Goal: Transaction & Acquisition: Subscribe to service/newsletter

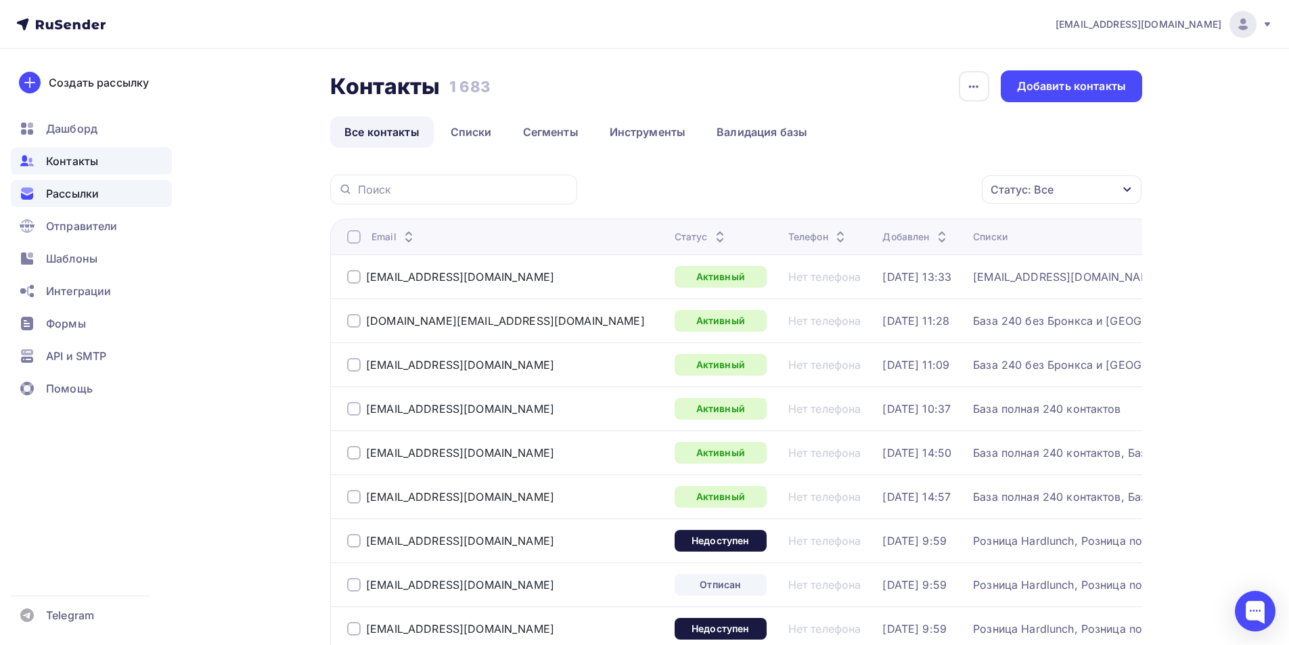
click at [83, 196] on span "Рассылки" at bounding box center [72, 193] width 53 height 16
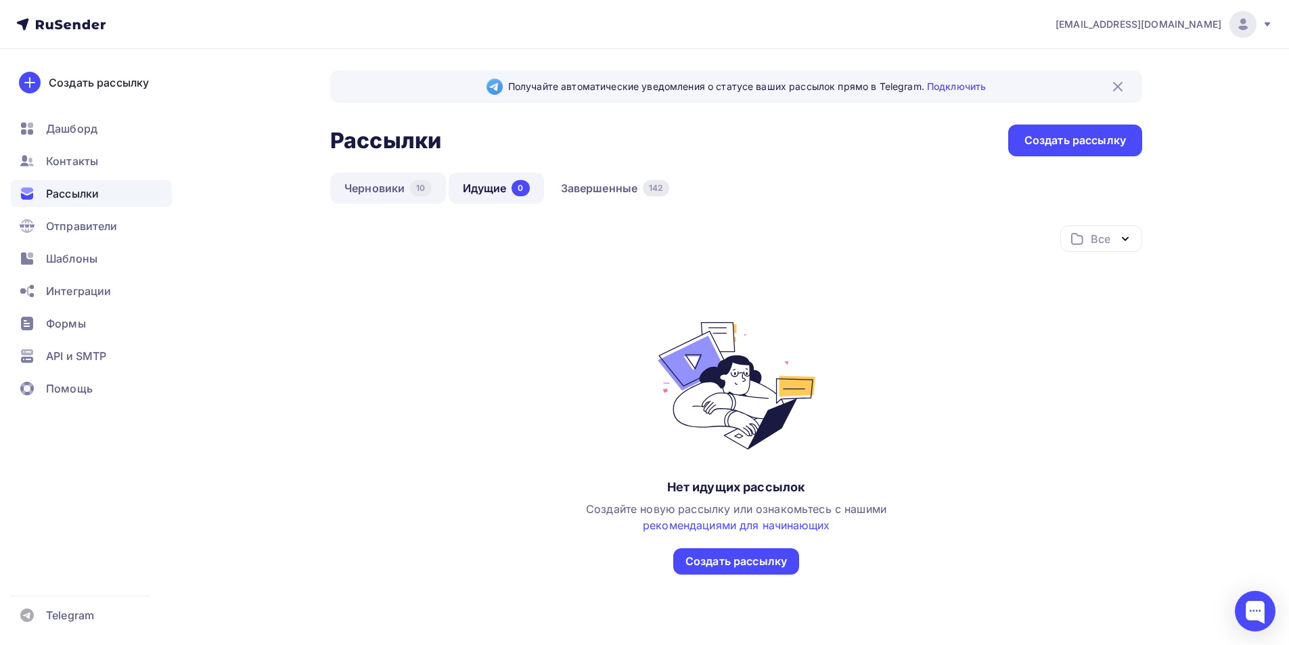
click at [392, 194] on link "Черновики 10" at bounding box center [388, 188] width 116 height 31
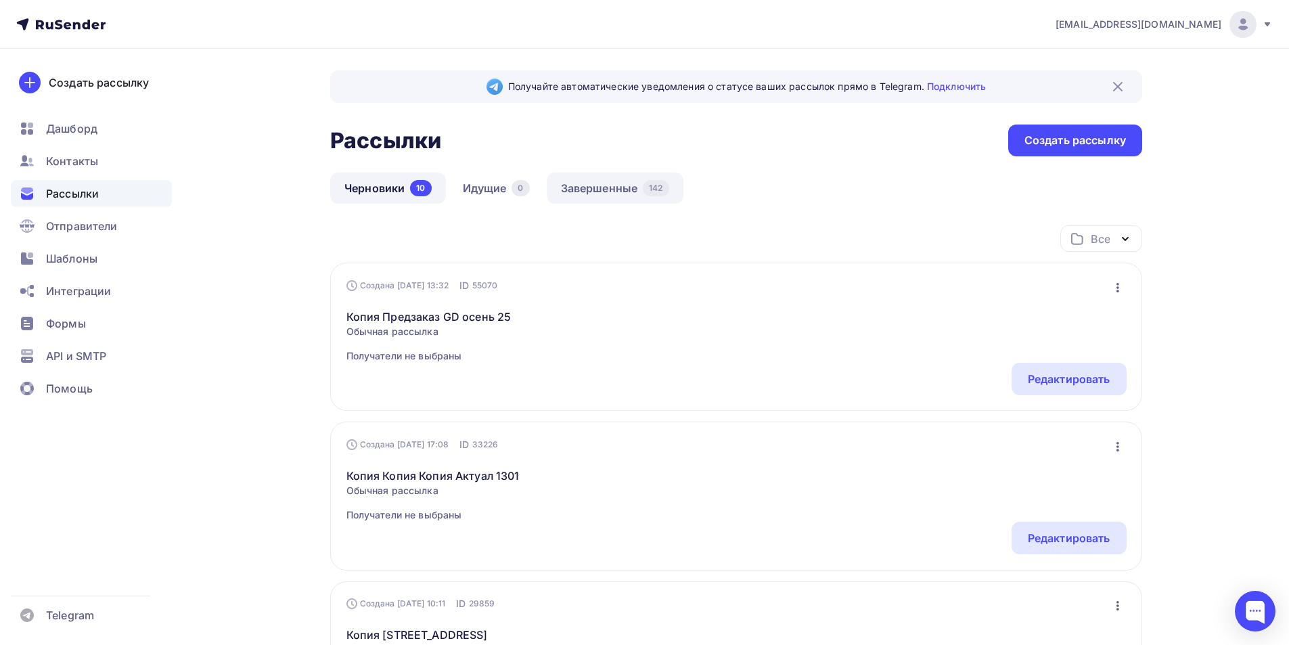
click at [570, 193] on link "Завершенные 142" at bounding box center [615, 188] width 137 height 31
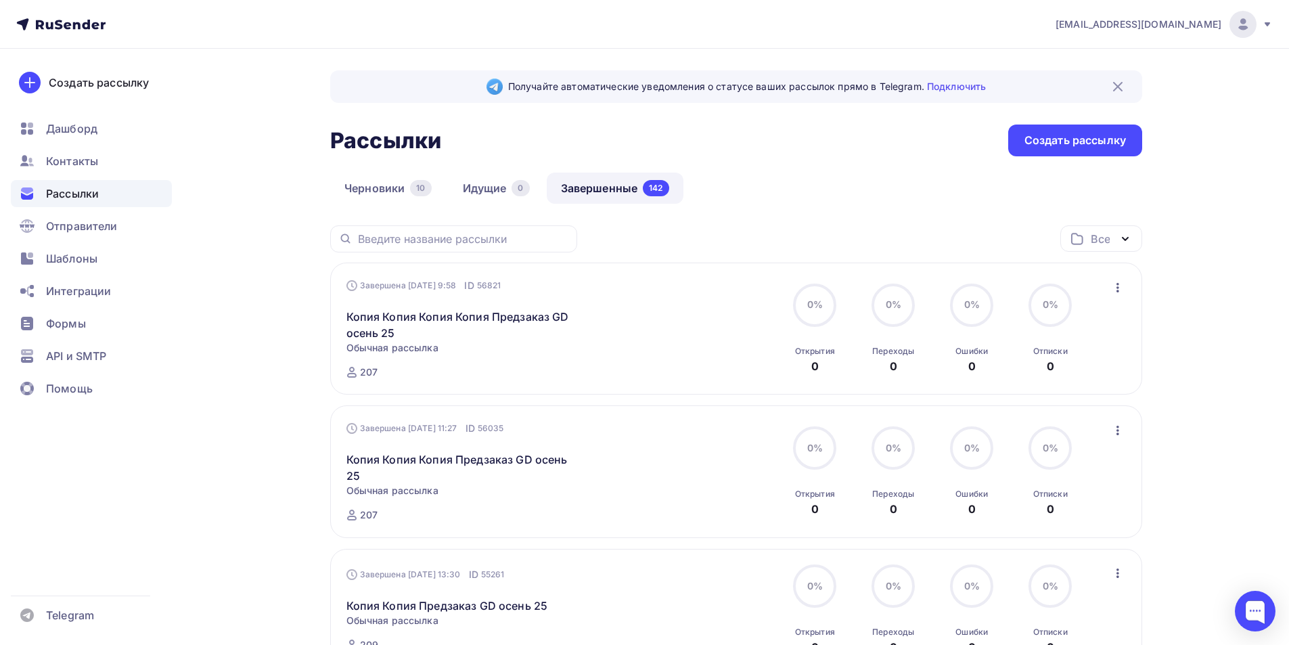
click at [0, 0] on div at bounding box center [0, 0] width 0 height 0
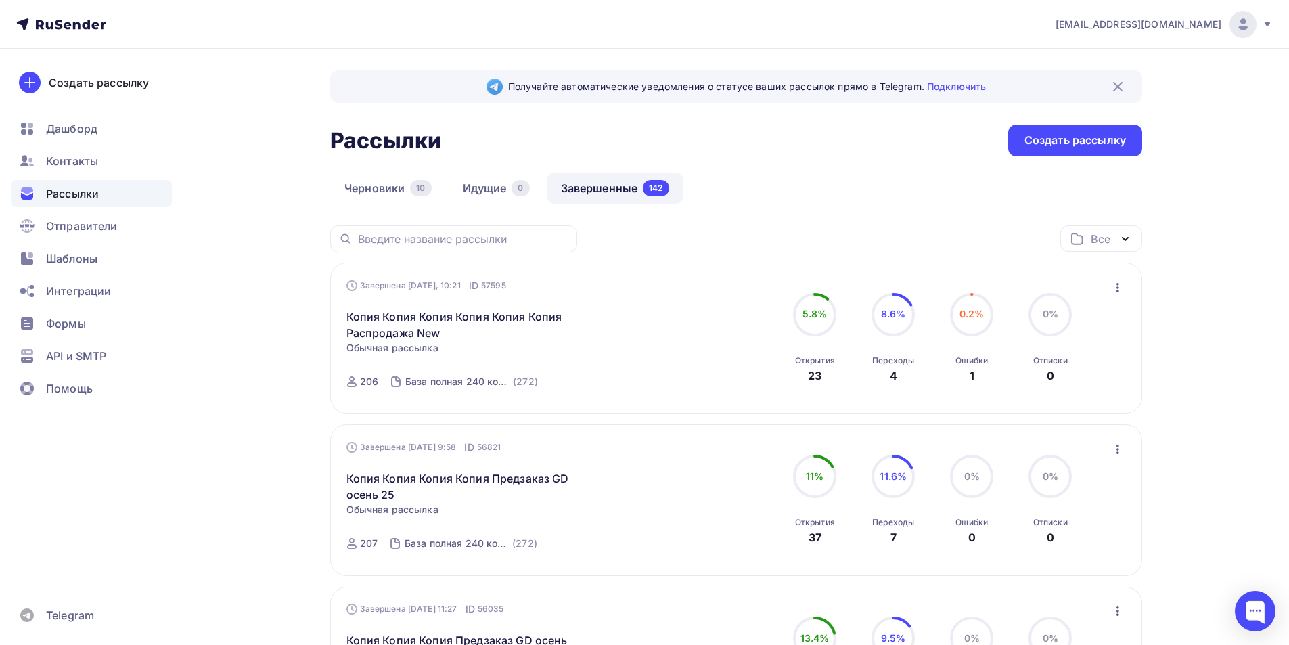
click at [1111, 289] on icon "button" at bounding box center [1117, 287] width 16 height 16
click at [1054, 371] on div "Копировать в новую" at bounding box center [1055, 377] width 139 height 16
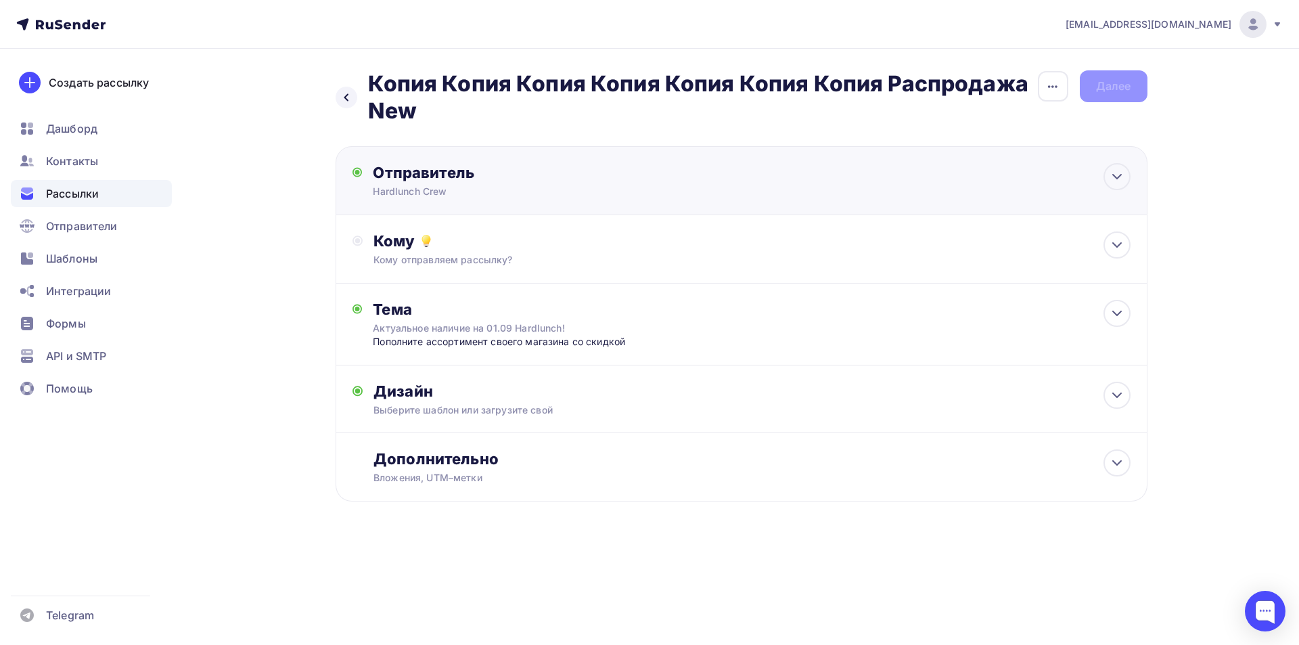
click at [551, 198] on div "Hardlunch Crew" at bounding box center [505, 192] width 264 height 14
type input "Hardlunch Crew"
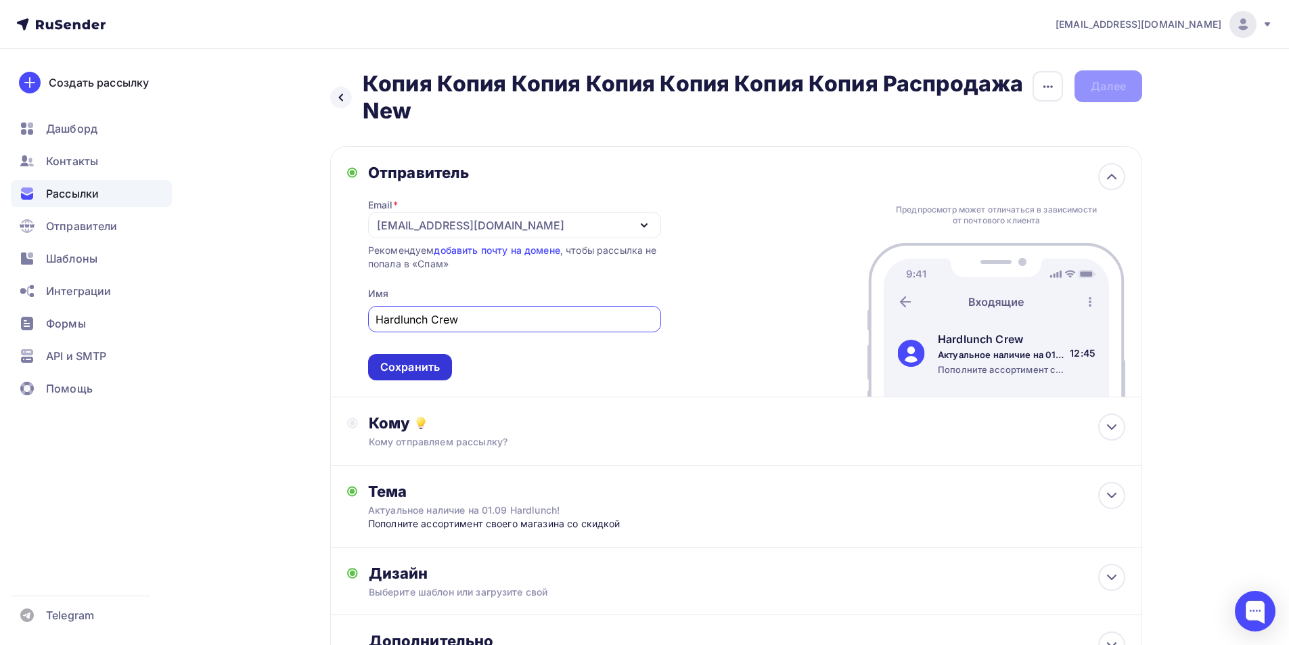
click at [434, 359] on div "Сохранить" at bounding box center [410, 367] width 60 height 16
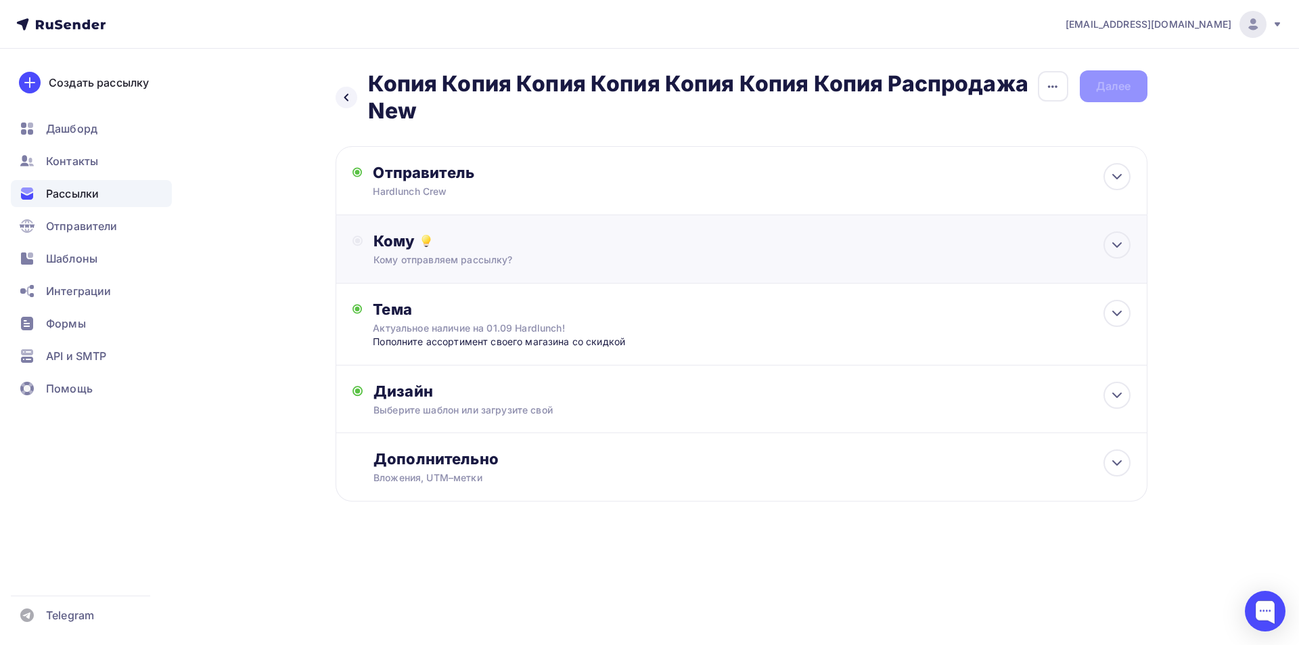
click at [434, 251] on div "Кому Кому отправляем рассылку? Списки получателей Выберите список Все списки id…" at bounding box center [751, 248] width 756 height 35
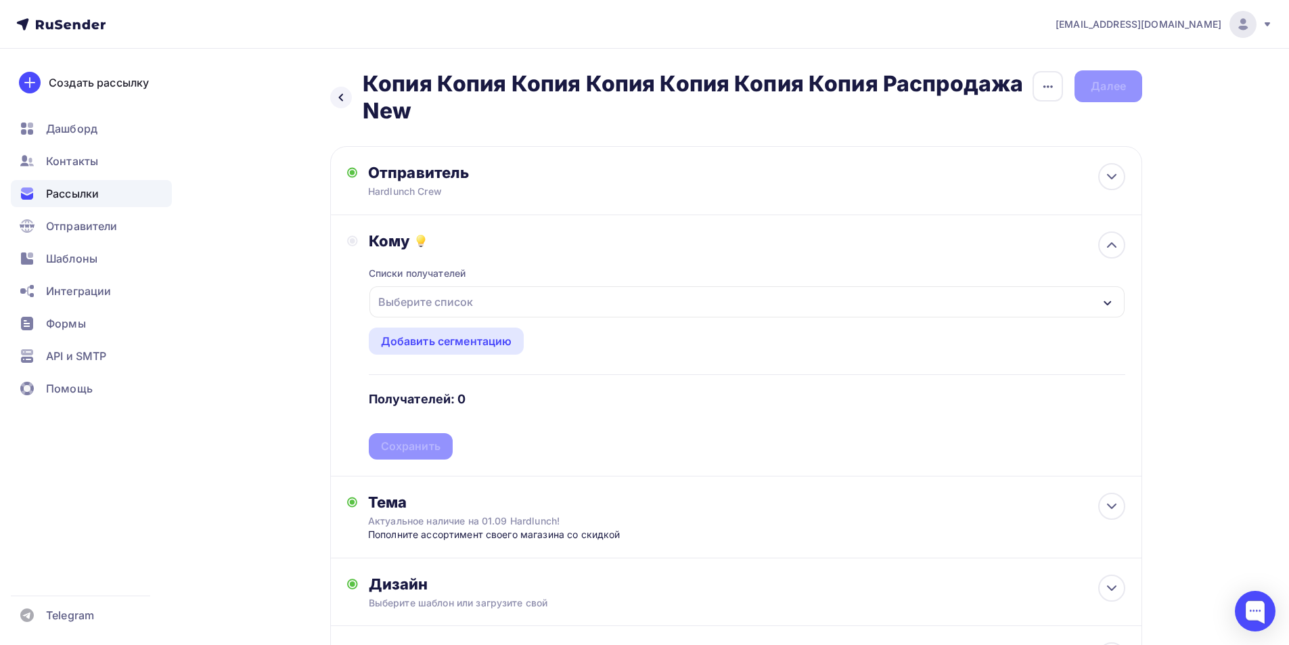
click at [458, 302] on div "Выберите список" at bounding box center [426, 302] width 106 height 24
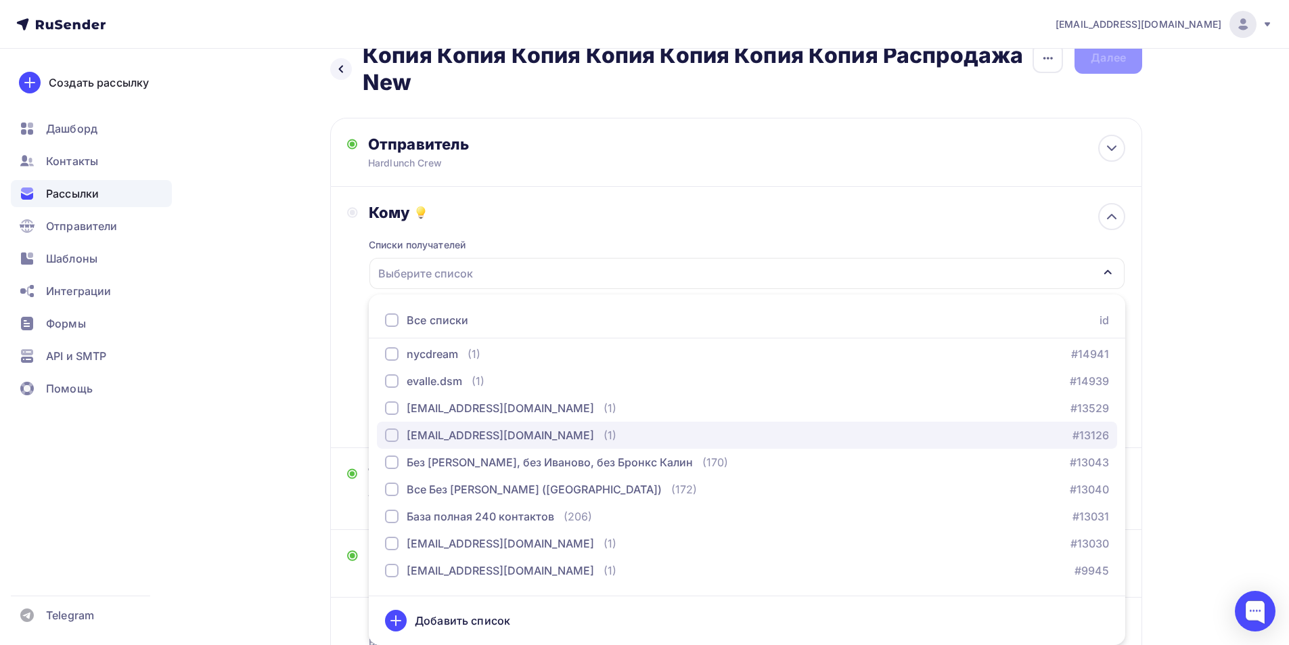
scroll to position [203, 0]
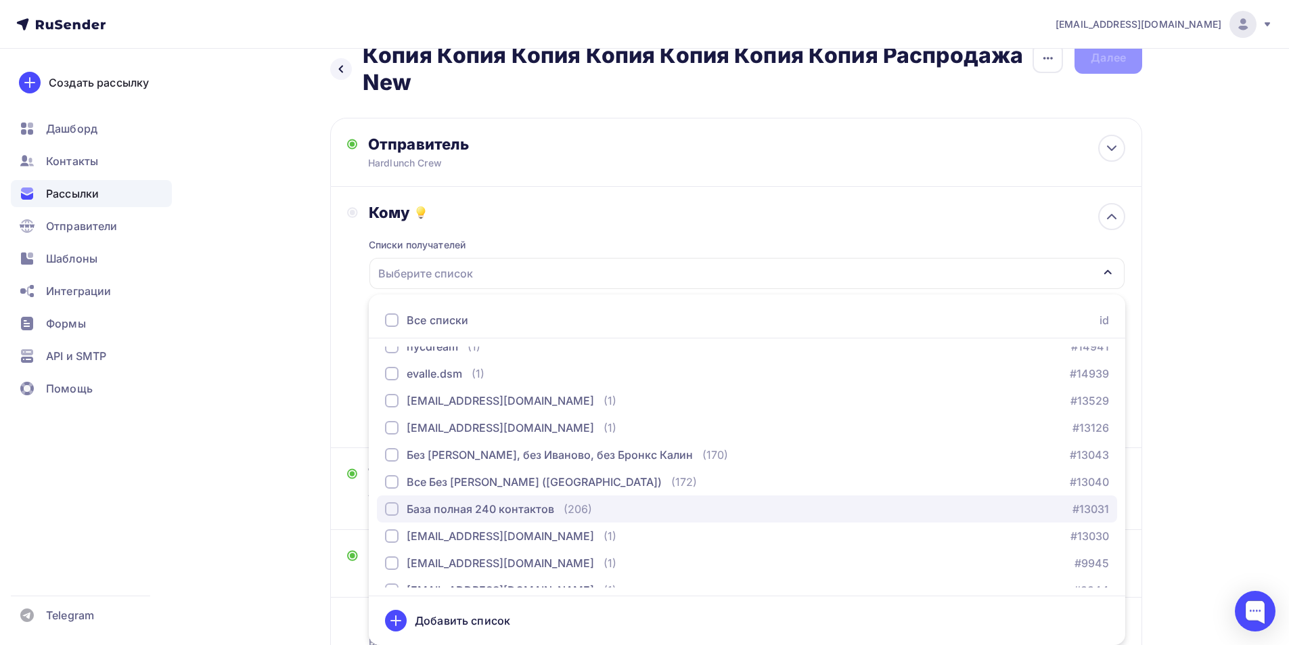
click at [519, 512] on div "База полная 240 контактов" at bounding box center [480, 509] width 147 height 16
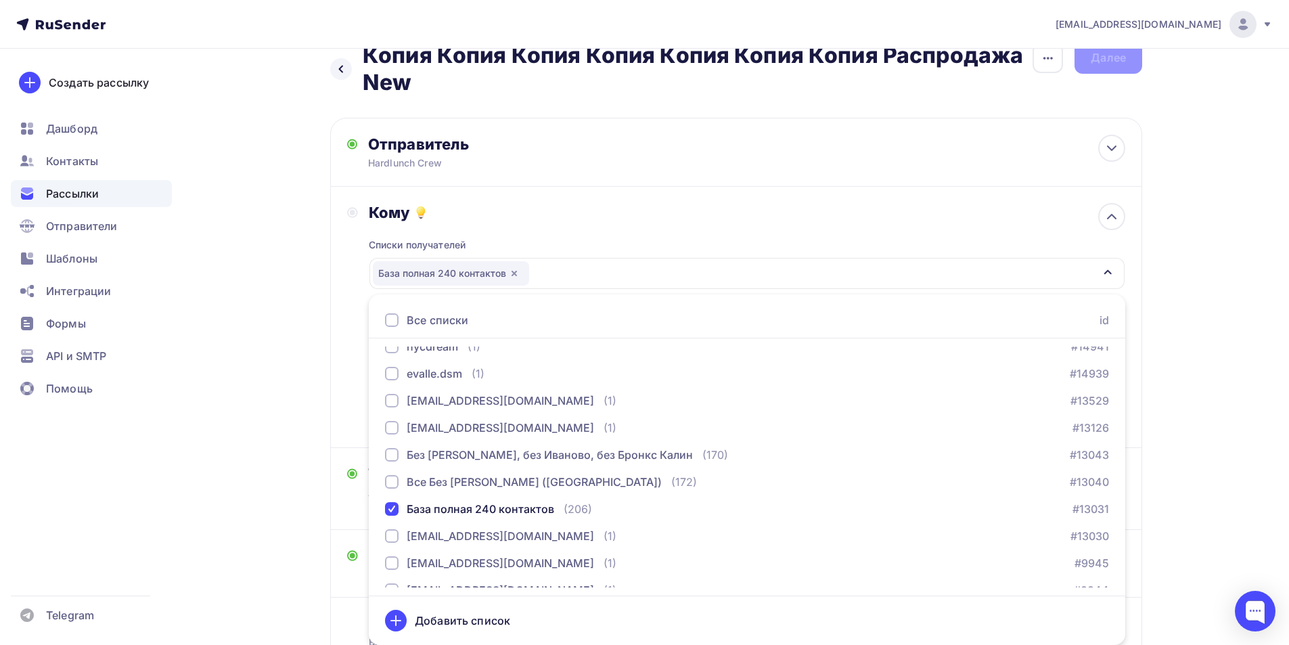
drag, startPoint x: 266, startPoint y: 315, endPoint x: 286, endPoint y: 308, distance: 21.4
click at [266, 314] on div "Назад Копия Копия Копия Копия Копия Копия Копия Распродажа New Копия Копия Копи…" at bounding box center [644, 386] width 1109 height 733
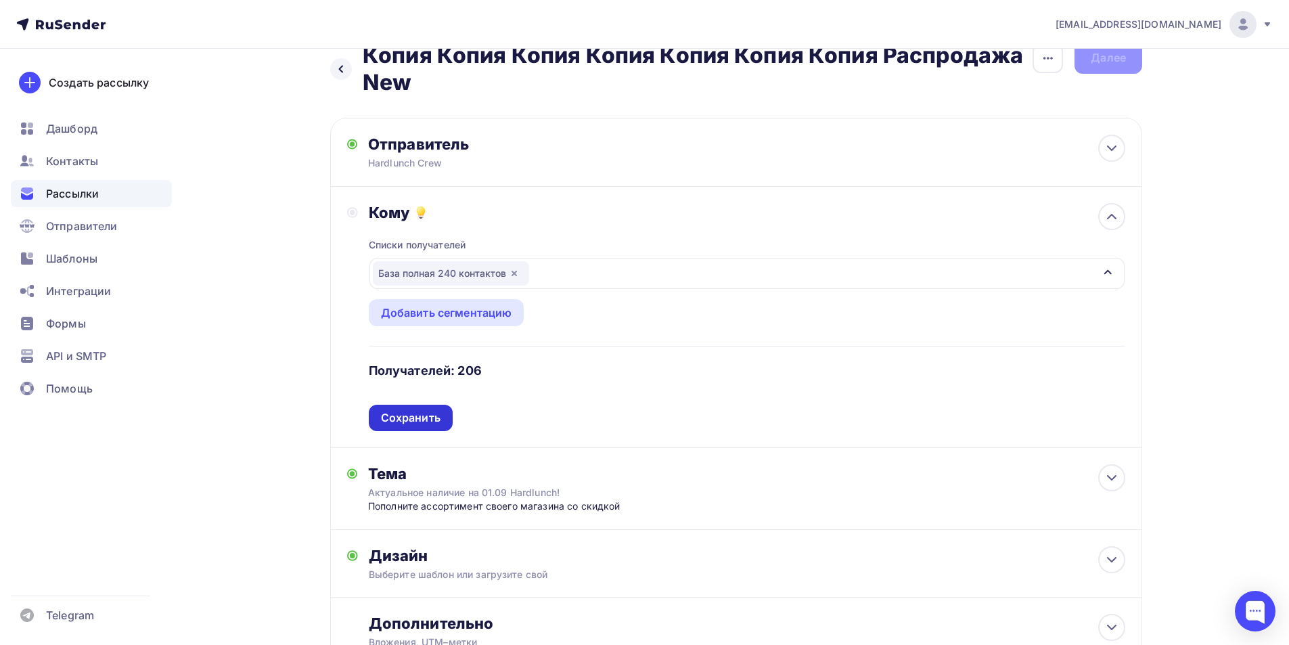
click at [419, 415] on div "Сохранить" at bounding box center [411, 418] width 60 height 16
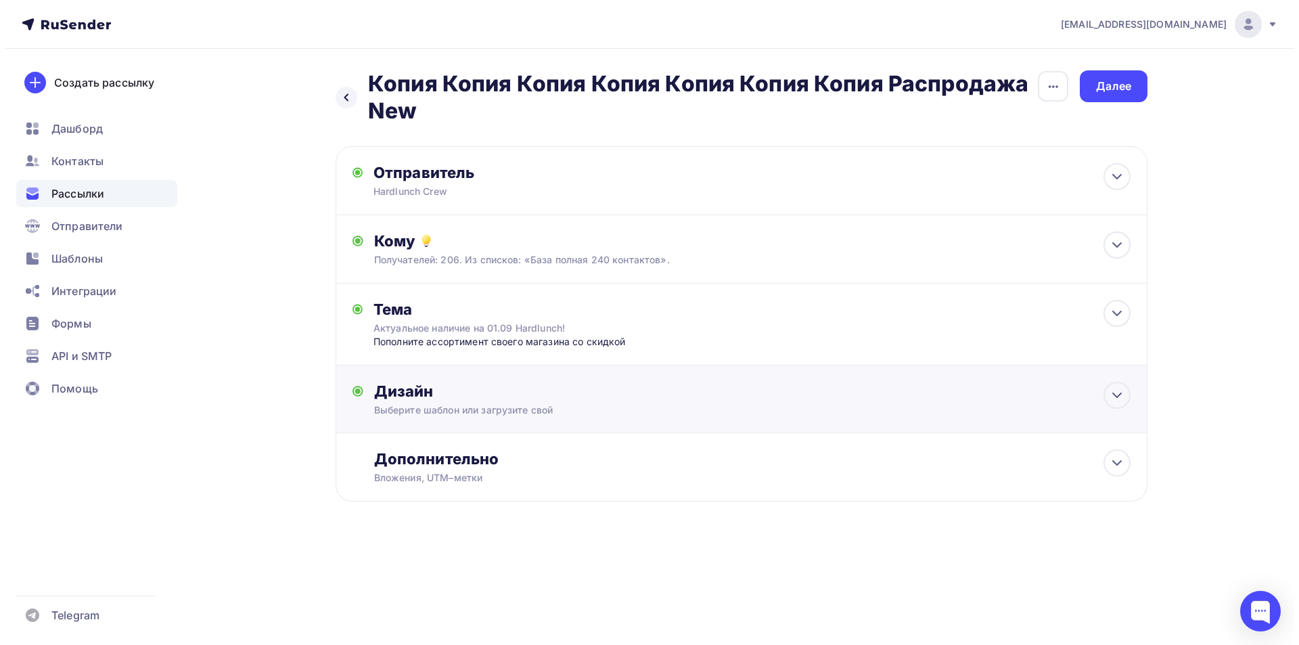
scroll to position [0, 0]
click at [434, 336] on div "Пополните ассортимент своего магазина со скидкой" at bounding box center [506, 342] width 267 height 14
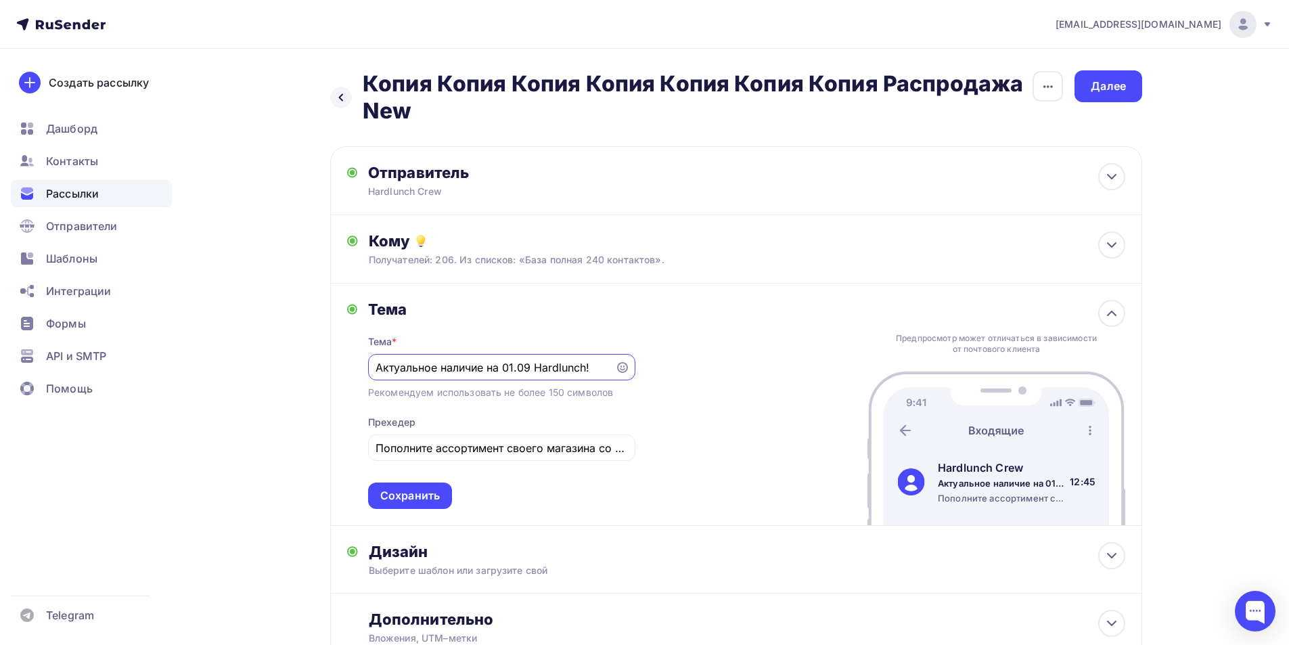
click at [424, 369] on input "Актуальное наличие на 01.09 Hardlunch!" at bounding box center [490, 367] width 231 height 16
type input "Открываем предзаказ на базовую зимнюю коллекцию по приятным ценам!"
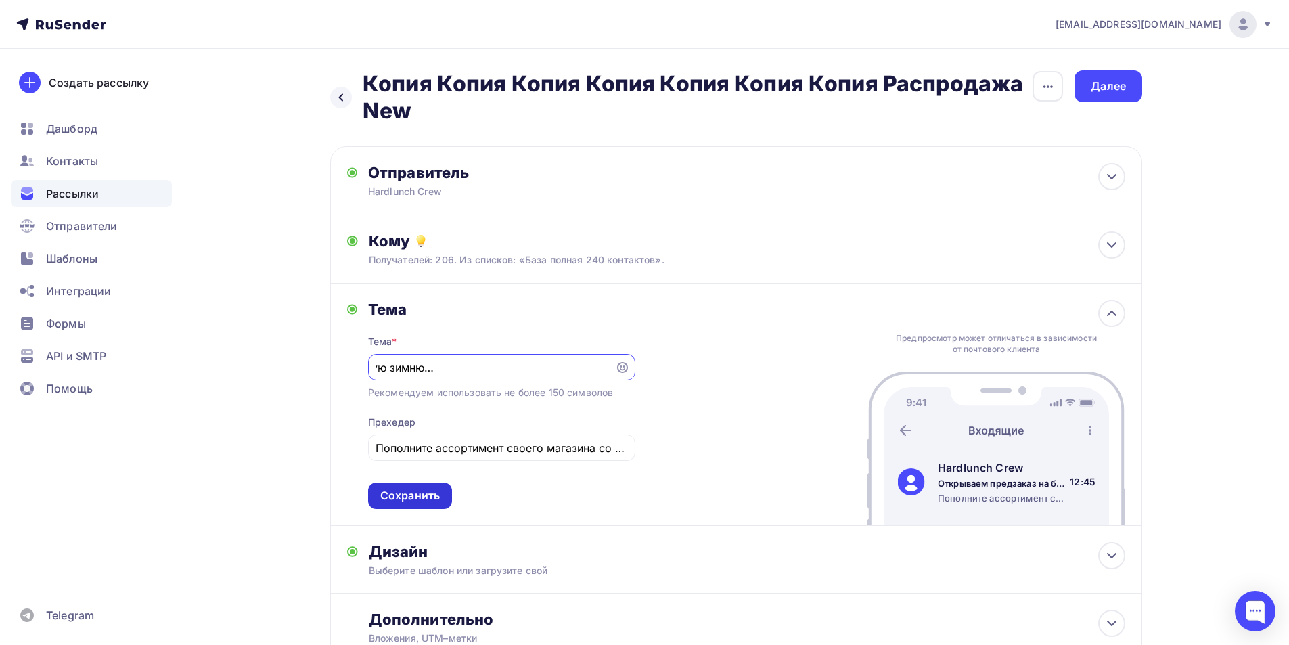
click at [430, 495] on div "Сохранить" at bounding box center [410, 496] width 60 height 16
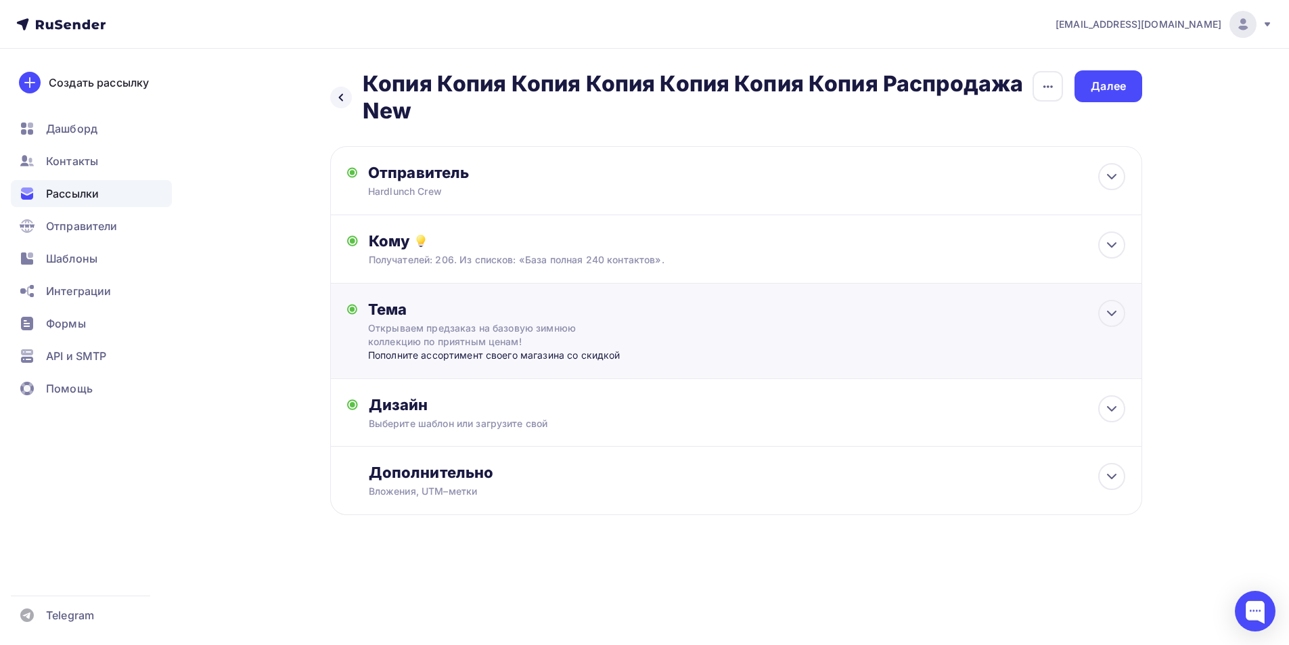
scroll to position [0, 0]
click at [444, 400] on div "Дизайн" at bounding box center [751, 404] width 756 height 19
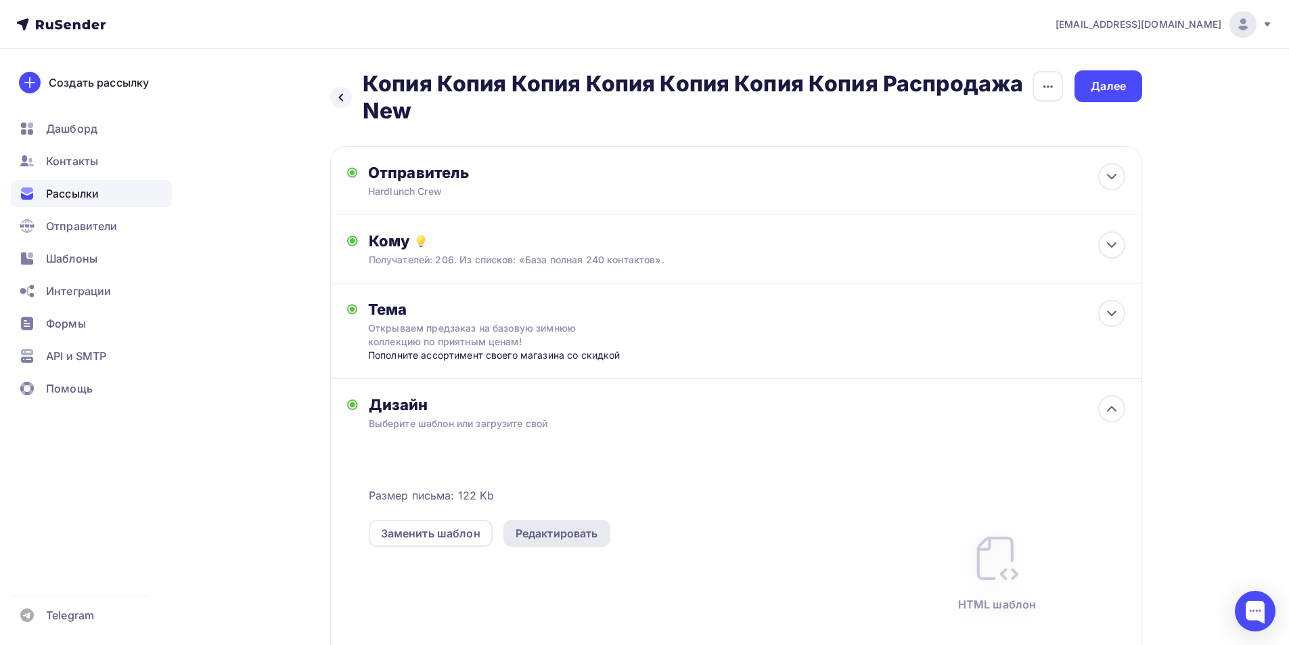
click at [541, 539] on div "Редактировать" at bounding box center [557, 533] width 83 height 16
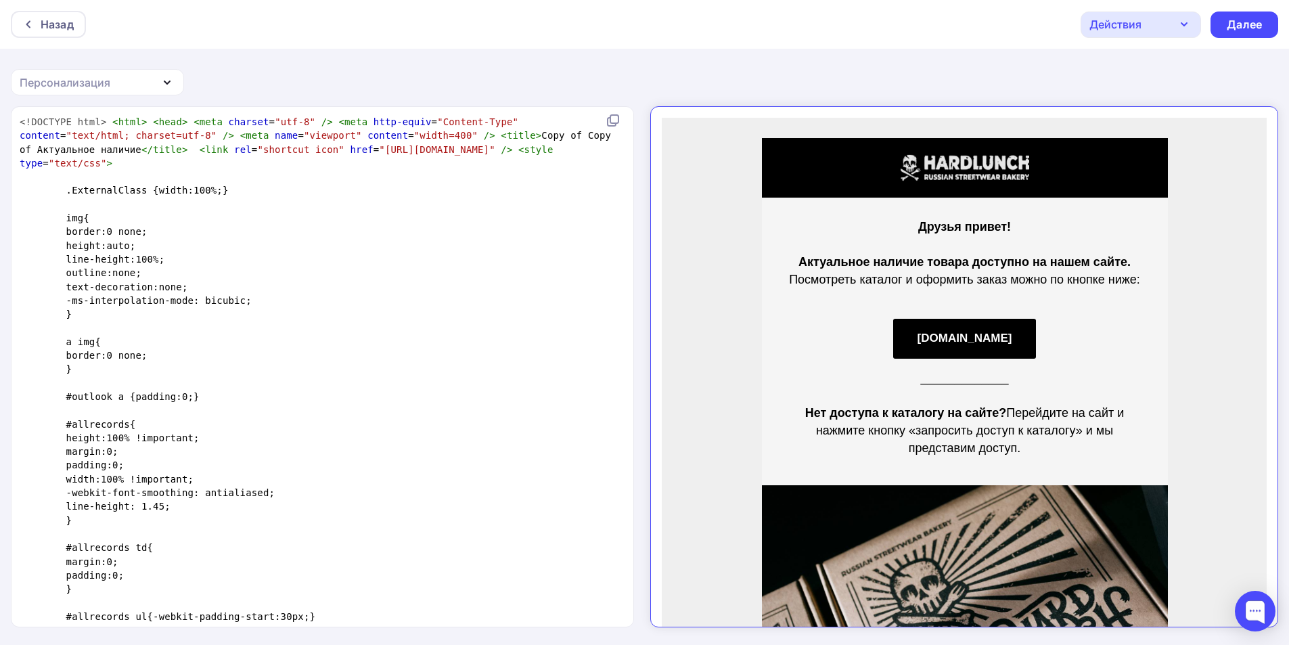
type textarea "<"
click at [20, 118] on span "<!DOCTYPE html>" at bounding box center [63, 121] width 87 height 11
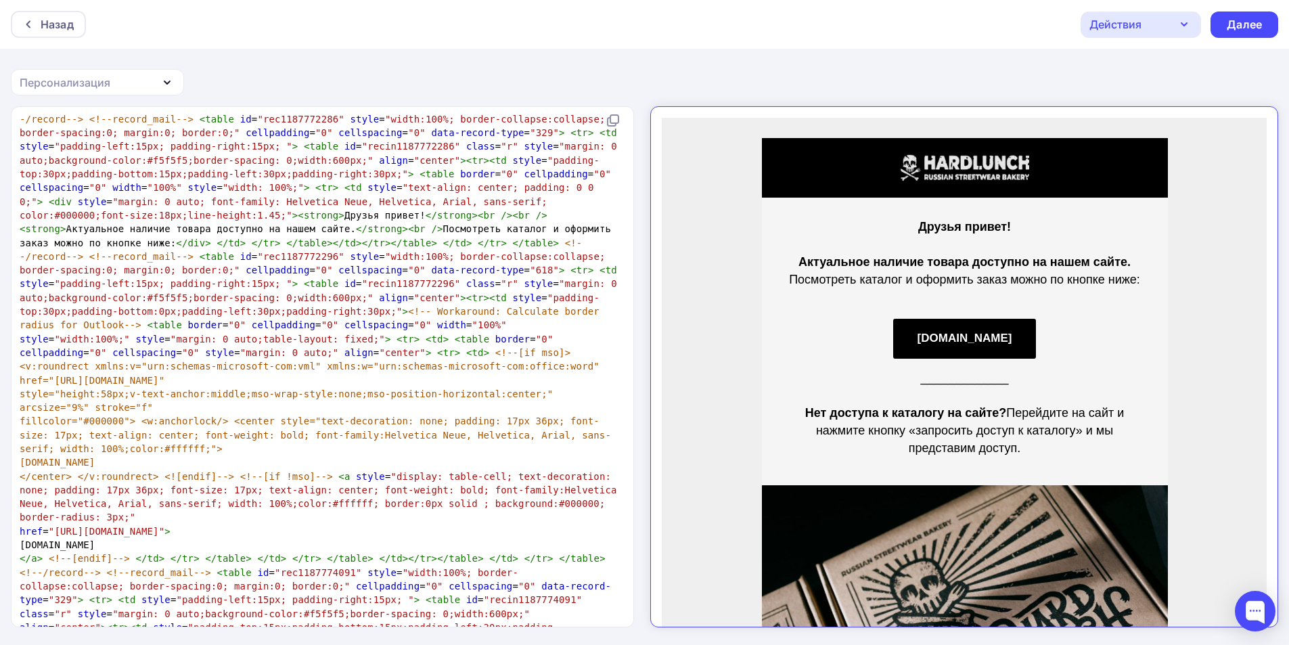
scroll to position [0, 0]
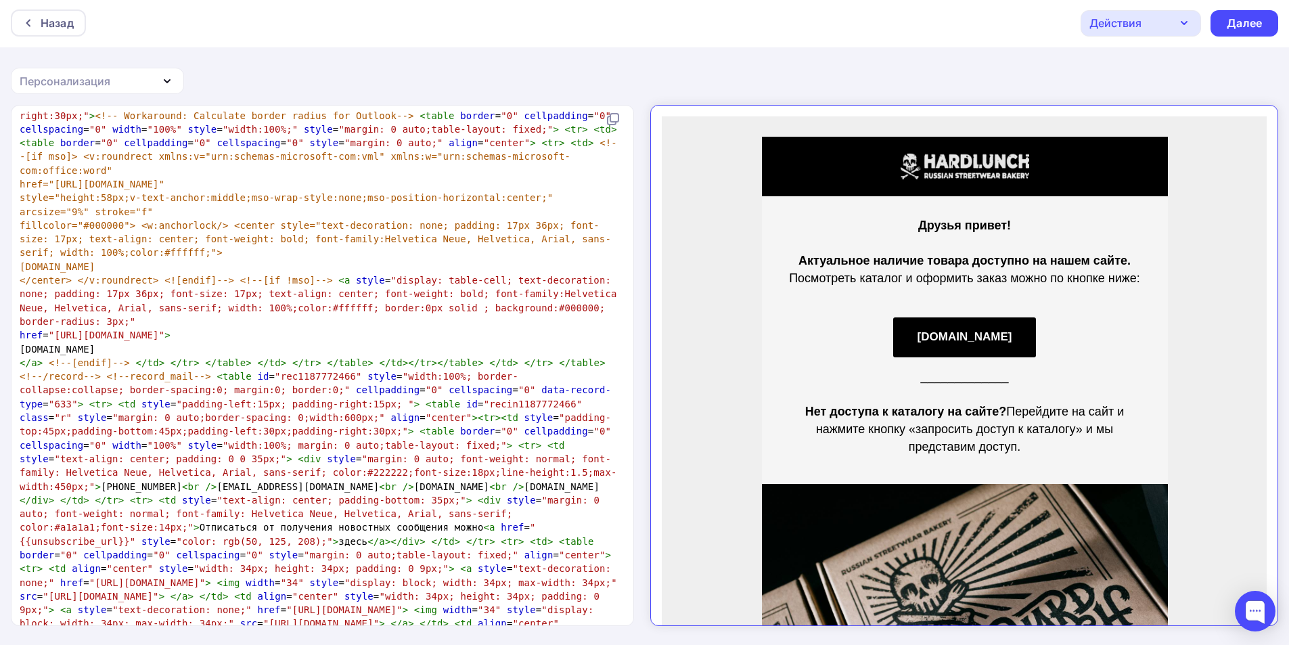
type textarea "<!LOREMIP dolo> <sita> <cons> <adip elitsed="doe-5" /> <temp inci-utlab="Etdolo…"
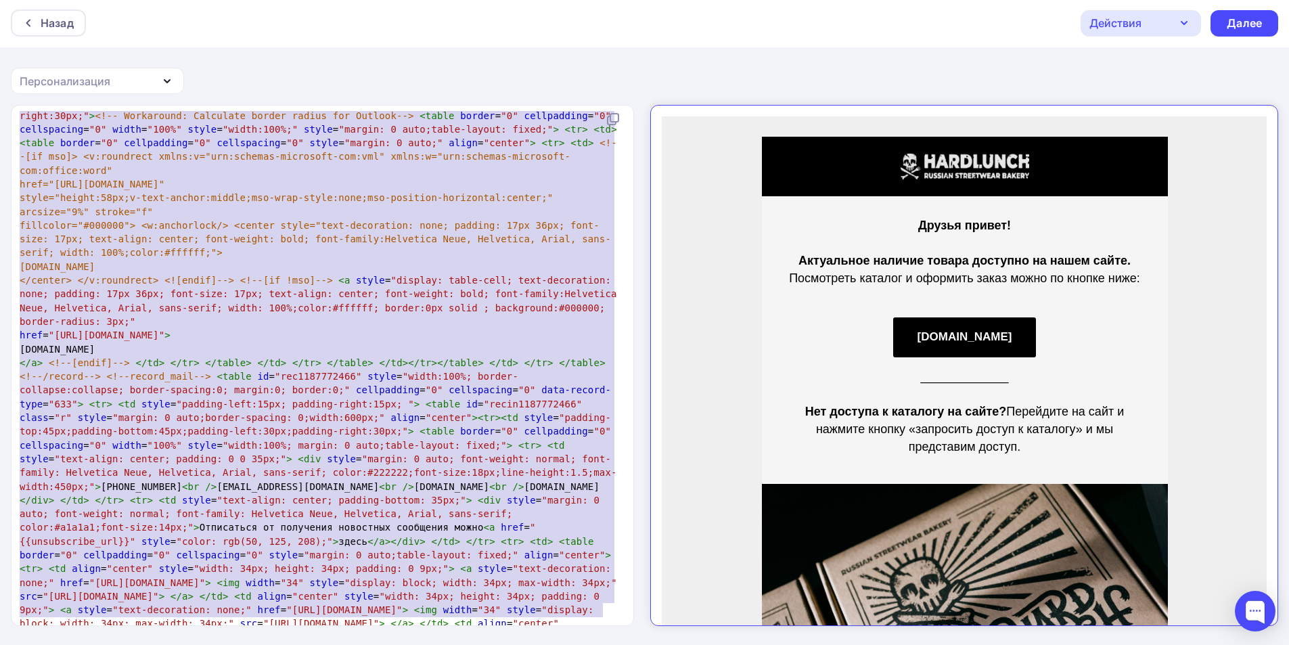
click at [613, 608] on pre "</ a > <!--[endif]--> </ td > </ tr > </ table > </ td > </ tr > </ table > </ …" at bounding box center [319, 520] width 605 height 329
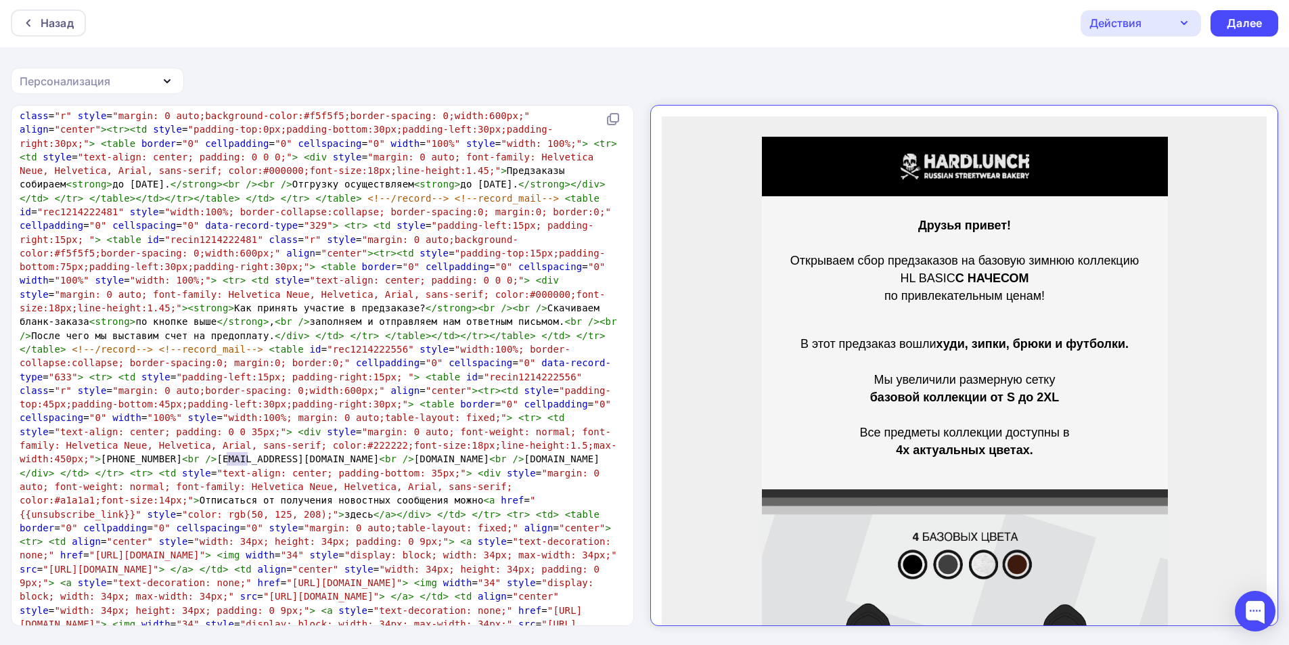
drag, startPoint x: 249, startPoint y: 457, endPoint x: 225, endPoint y: 462, distance: 24.9
click at [225, 495] on span ""{{unsubscribe_link}}"" at bounding box center [278, 507] width 516 height 24
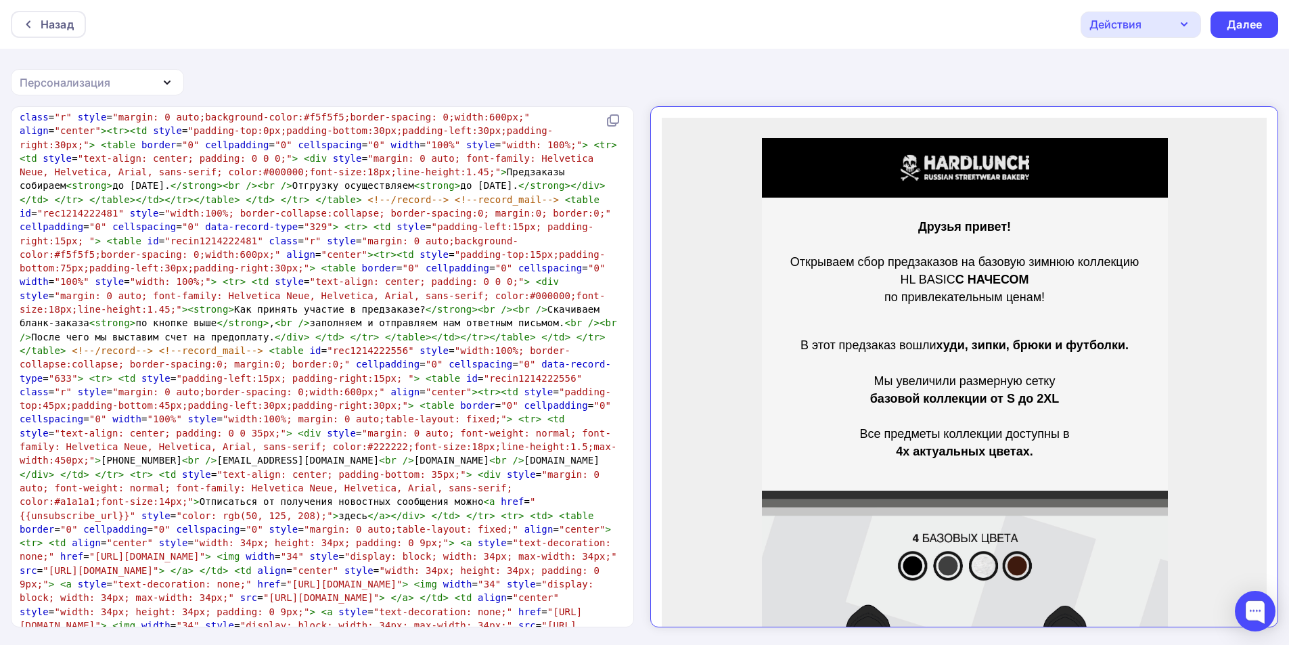
type textarea "url"
click at [1233, 23] on div "Далее" at bounding box center [1244, 25] width 35 height 16
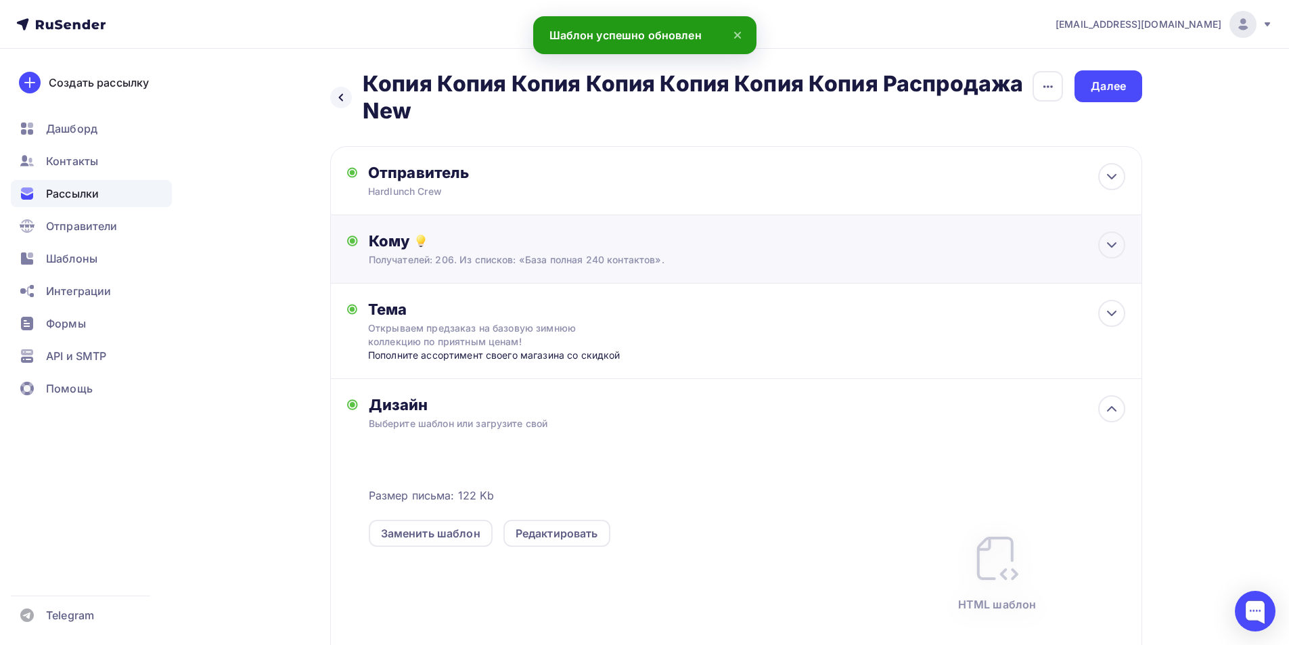
click at [547, 250] on div "Кому" at bounding box center [747, 240] width 756 height 19
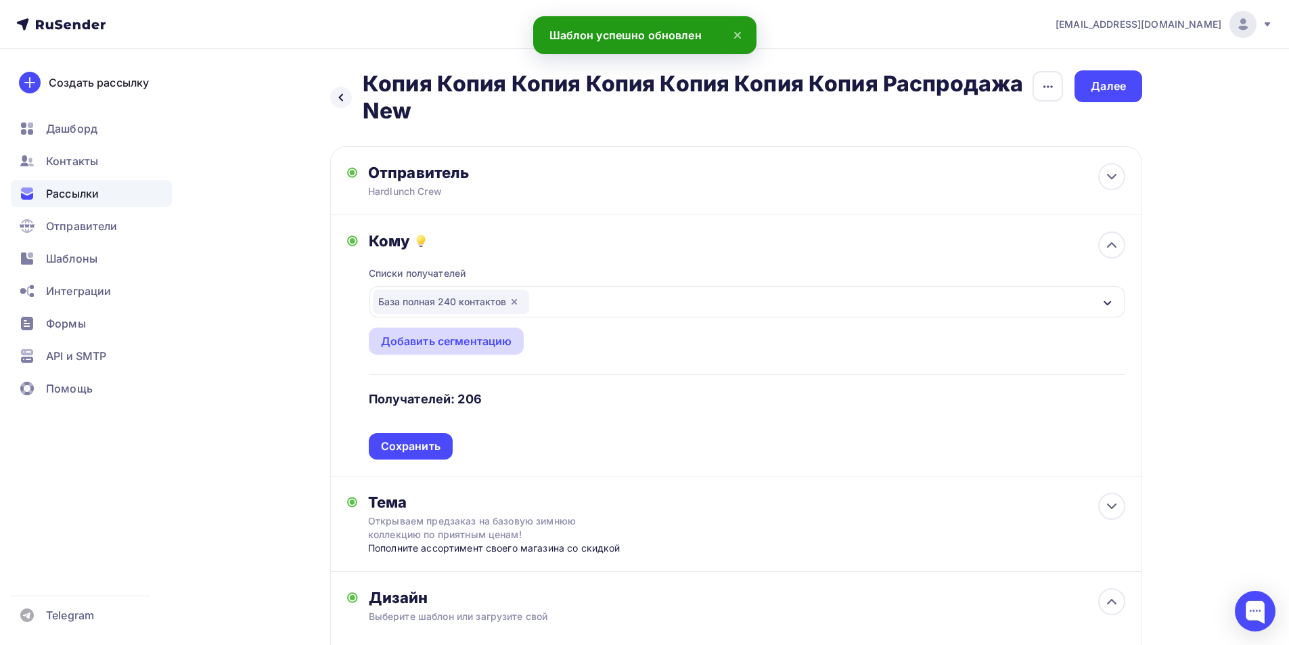
click at [469, 340] on div "Добавить сегментацию" at bounding box center [446, 341] width 131 height 16
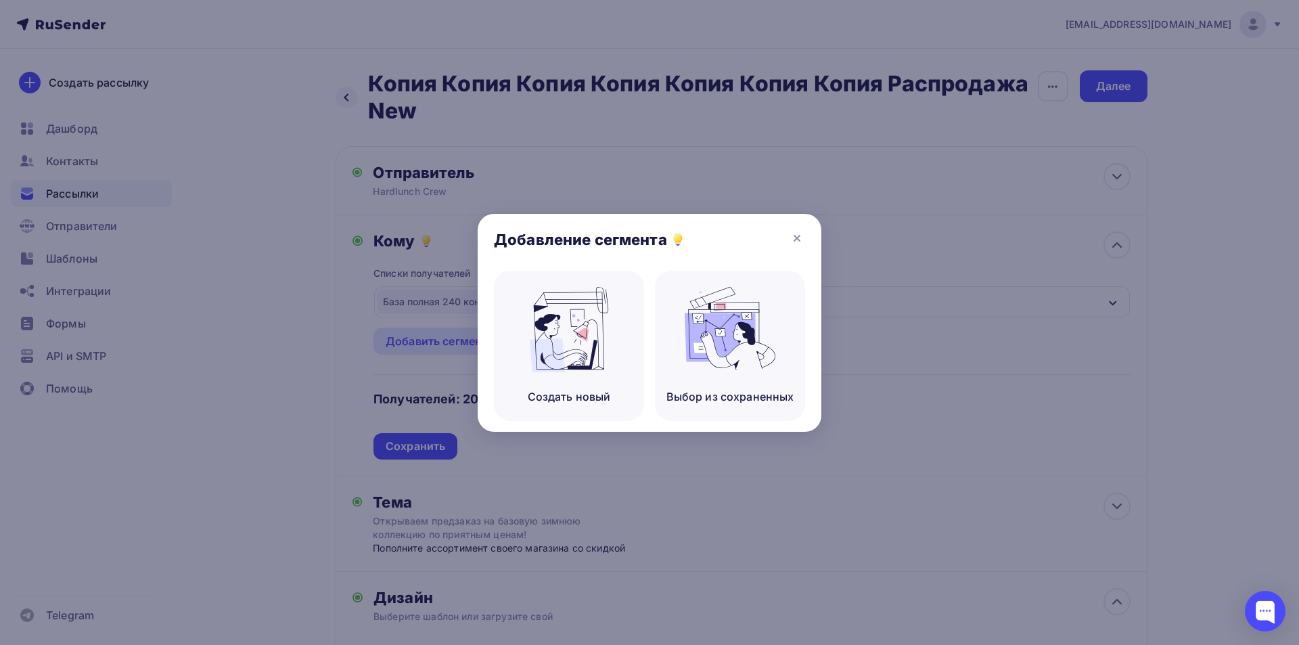
click at [795, 229] on div "Добавление сегмента" at bounding box center [650, 242] width 344 height 57
click at [796, 237] on icon at bounding box center [796, 237] width 5 height 5
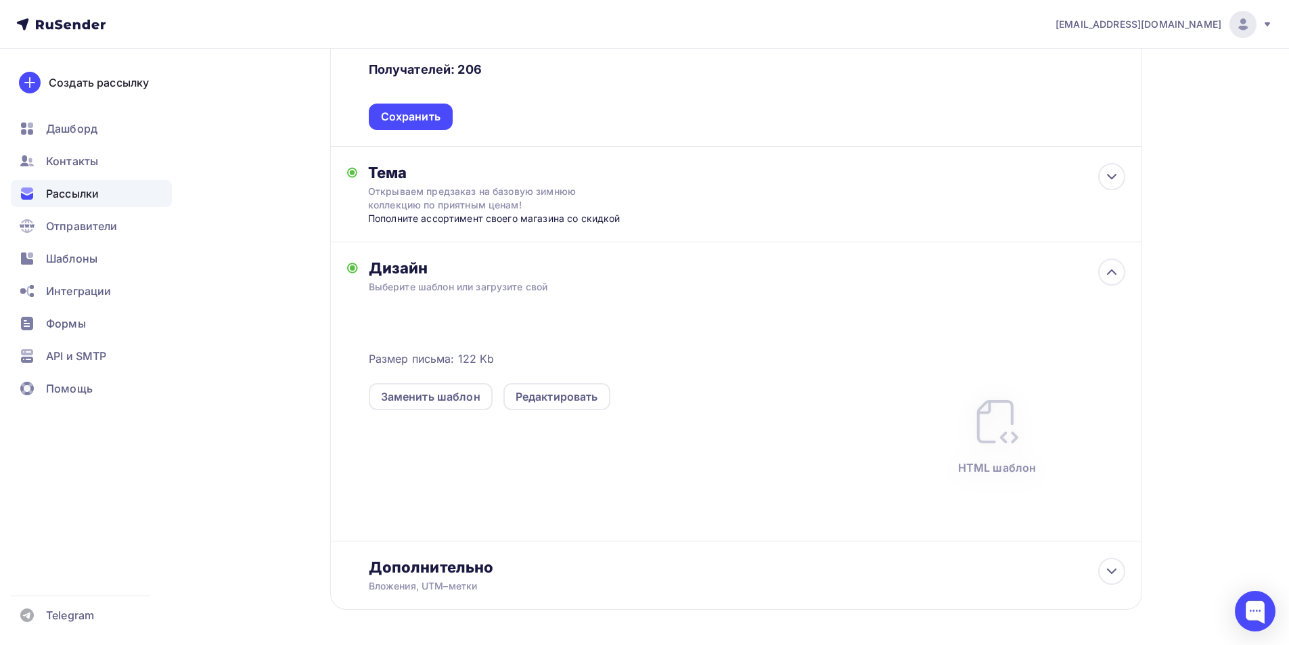
scroll to position [382, 0]
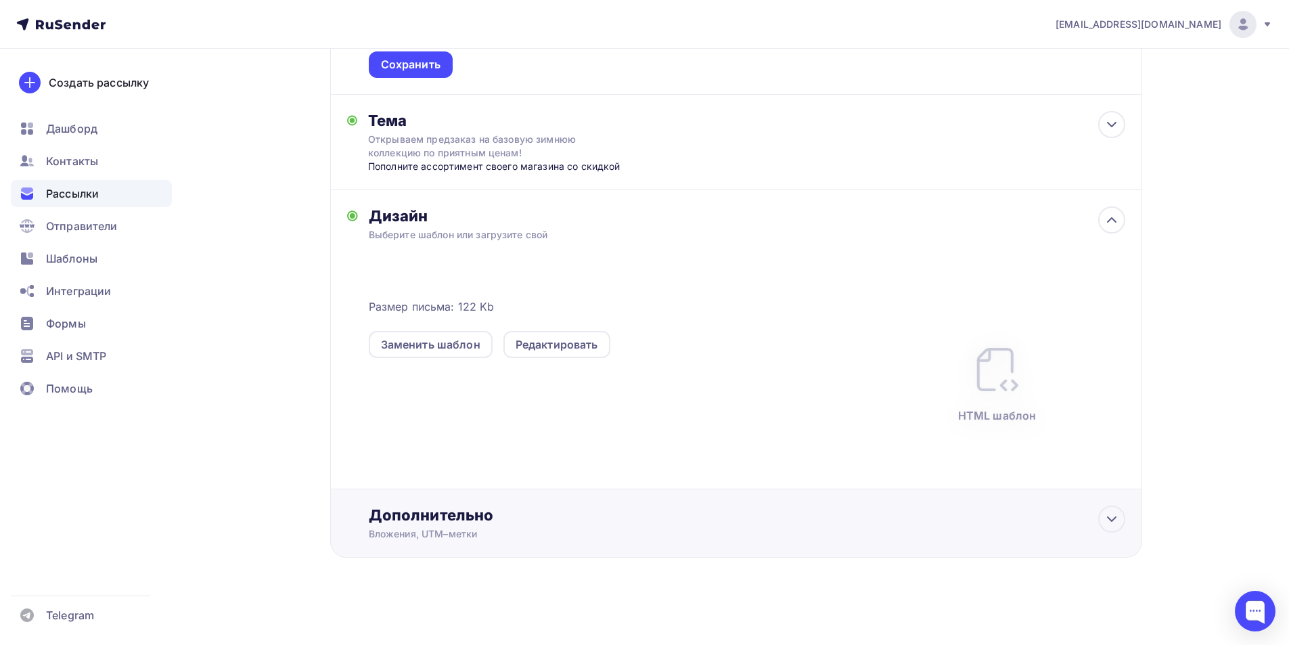
click at [499, 527] on div "Вложения, UTM–метки" at bounding box center [709, 534] width 681 height 14
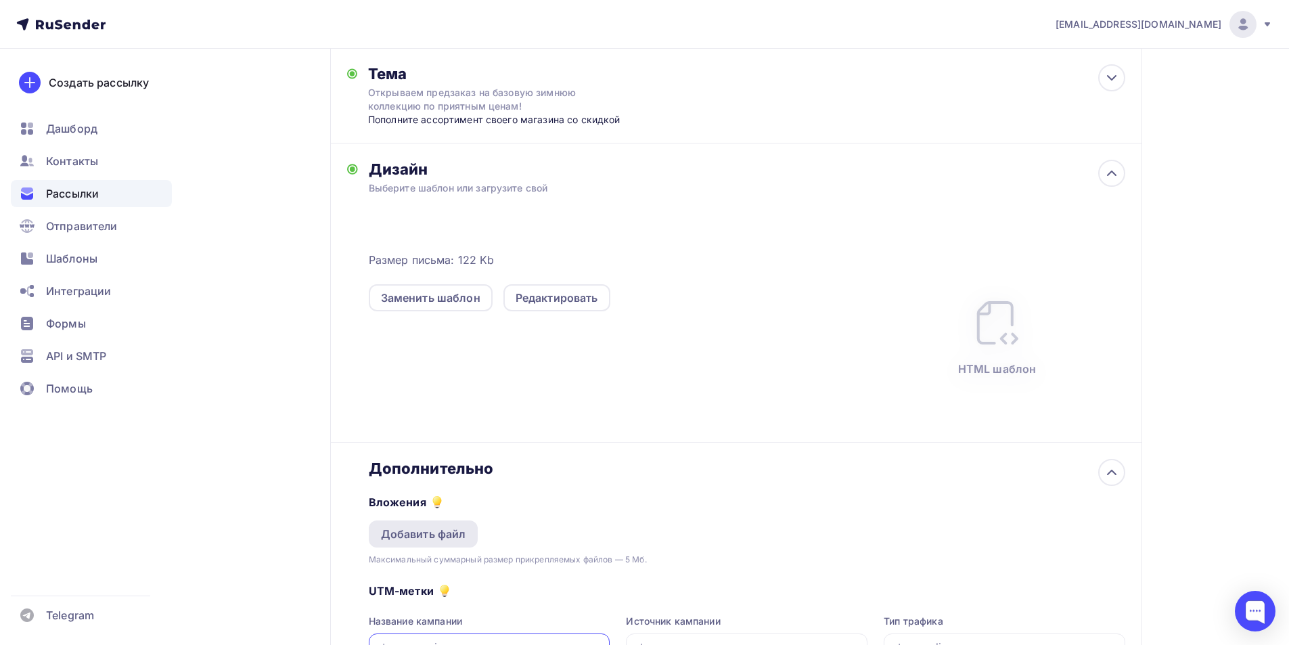
scroll to position [516, 0]
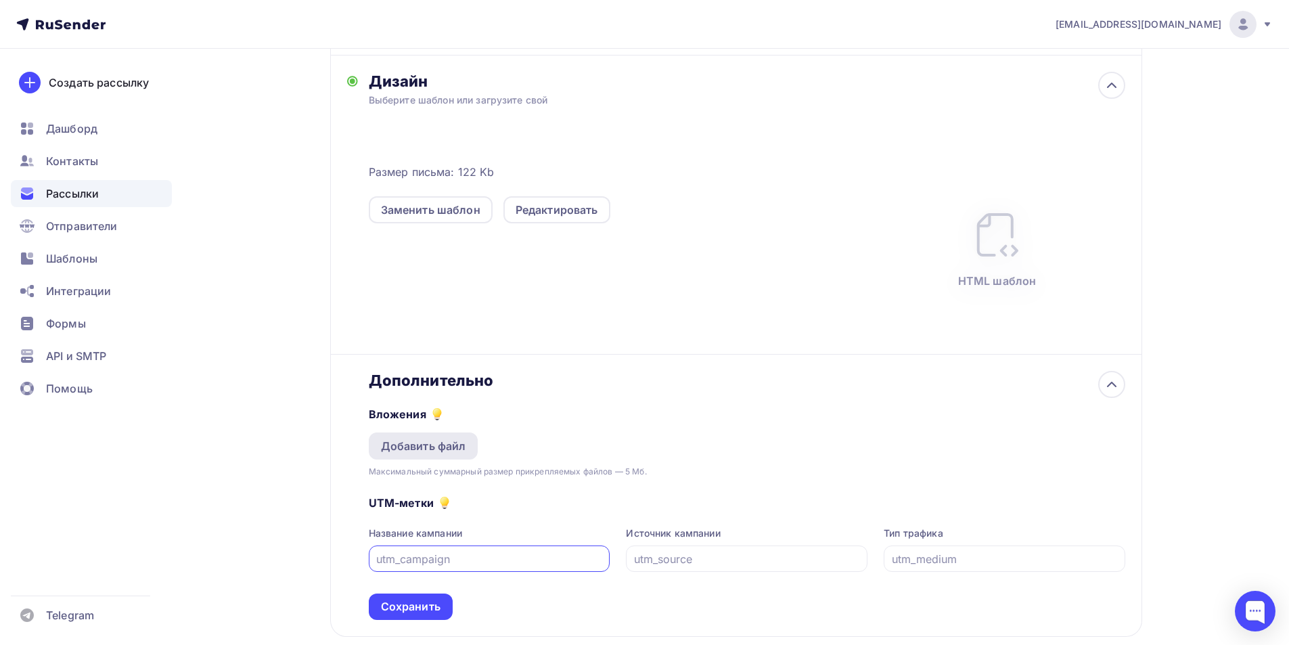
click at [438, 444] on div "Добавить файл" at bounding box center [423, 446] width 85 height 16
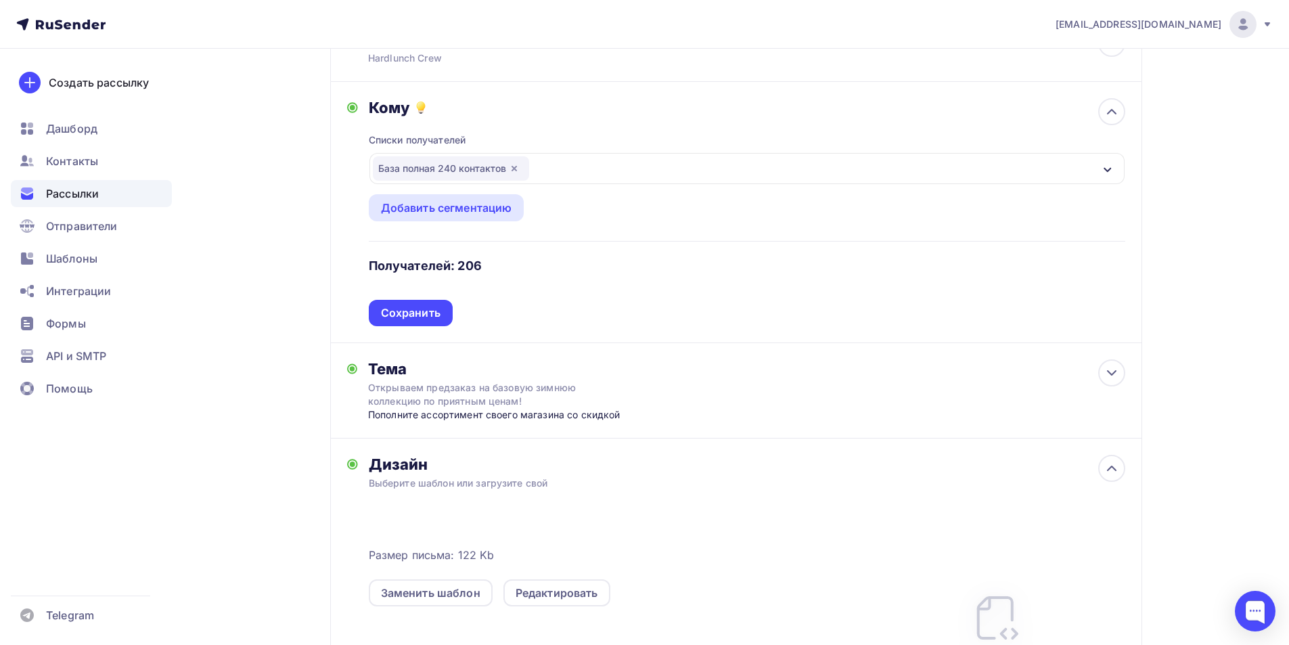
scroll to position [135, 0]
click at [397, 308] on div "Сохранить" at bounding box center [411, 311] width 60 height 16
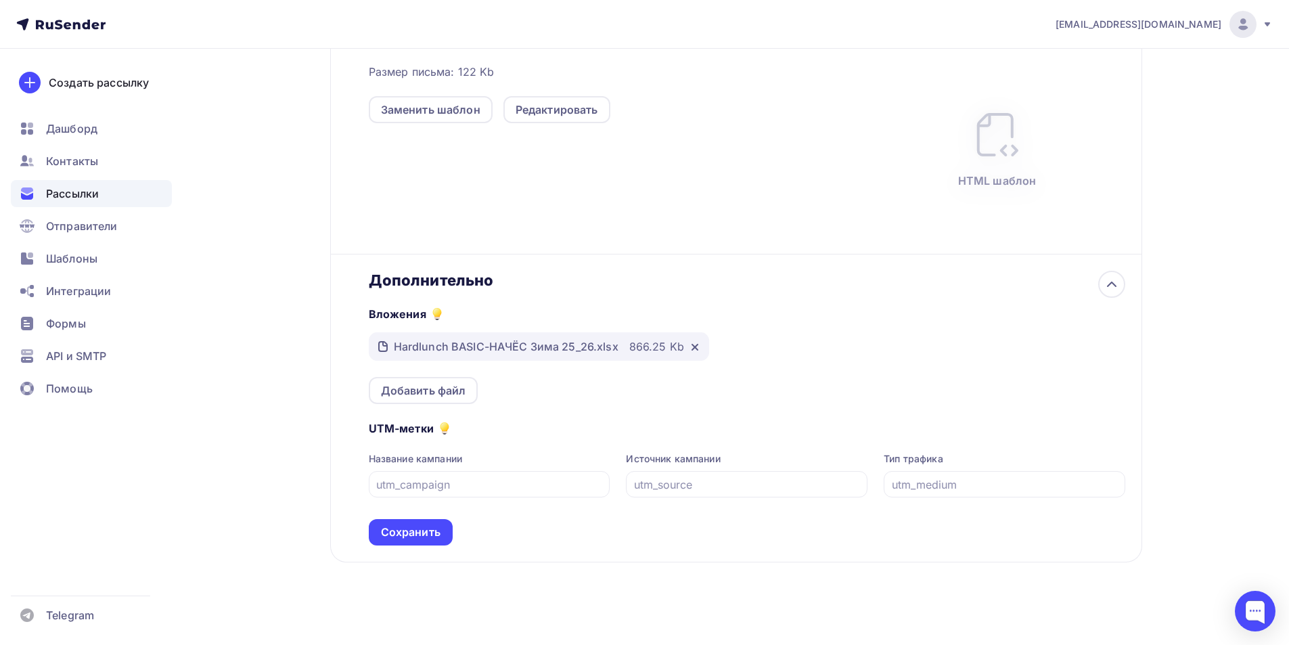
scroll to position [428, 0]
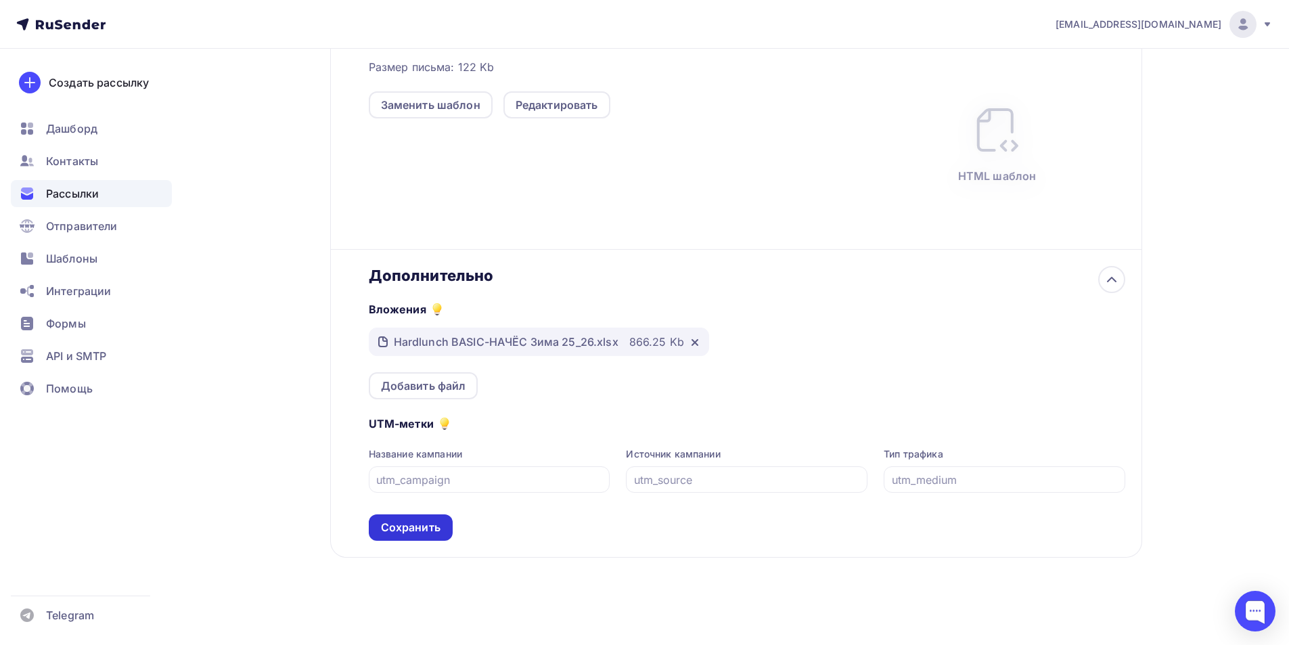
click at [411, 524] on div "Сохранить" at bounding box center [411, 528] width 60 height 16
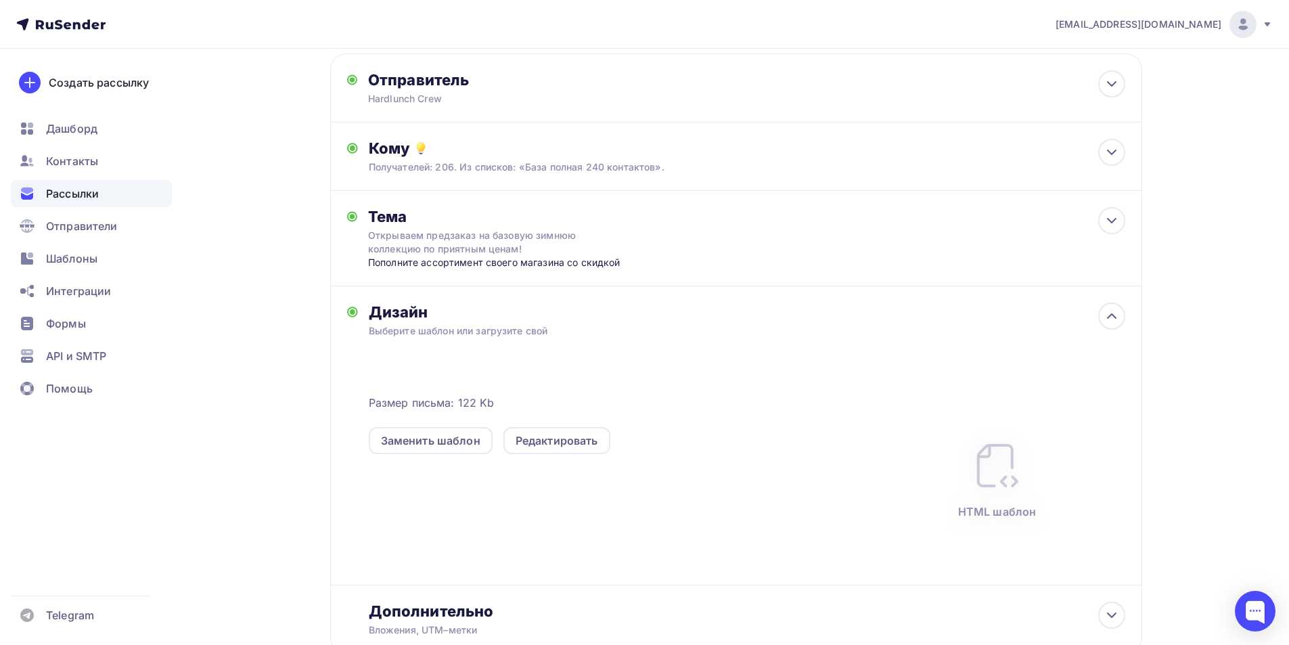
scroll to position [0, 0]
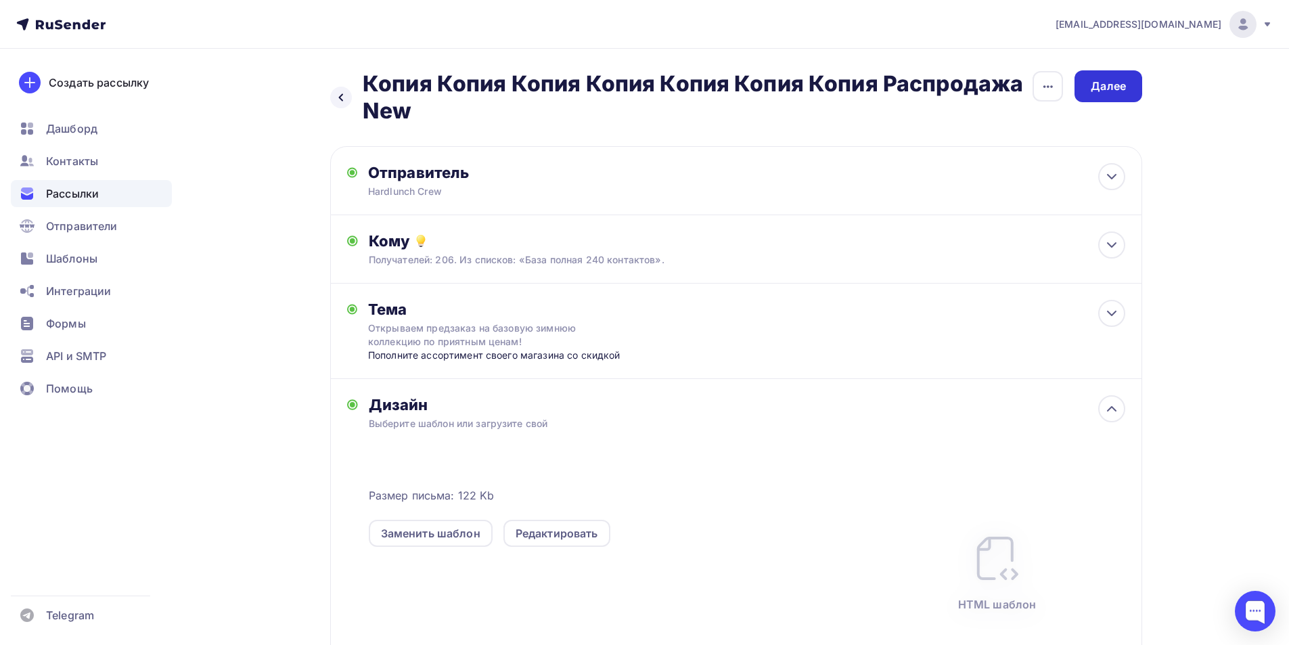
click at [1100, 89] on div "Далее" at bounding box center [1108, 86] width 35 height 16
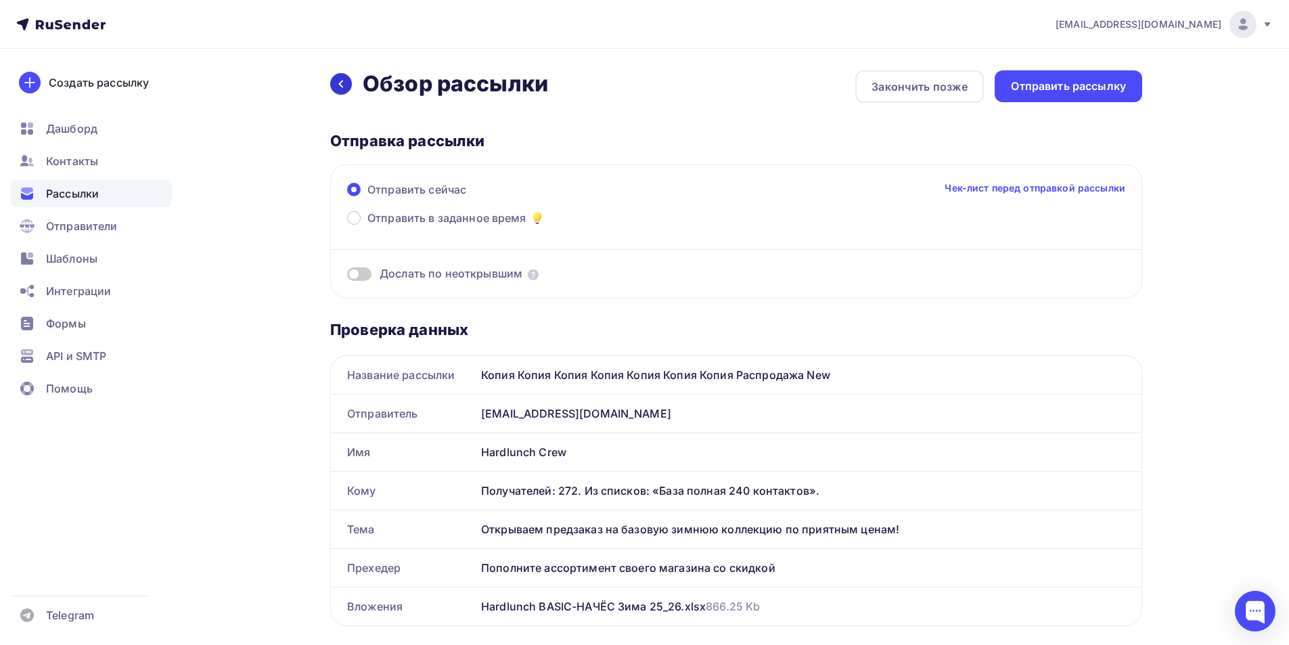
click at [344, 78] on div at bounding box center [341, 84] width 22 height 22
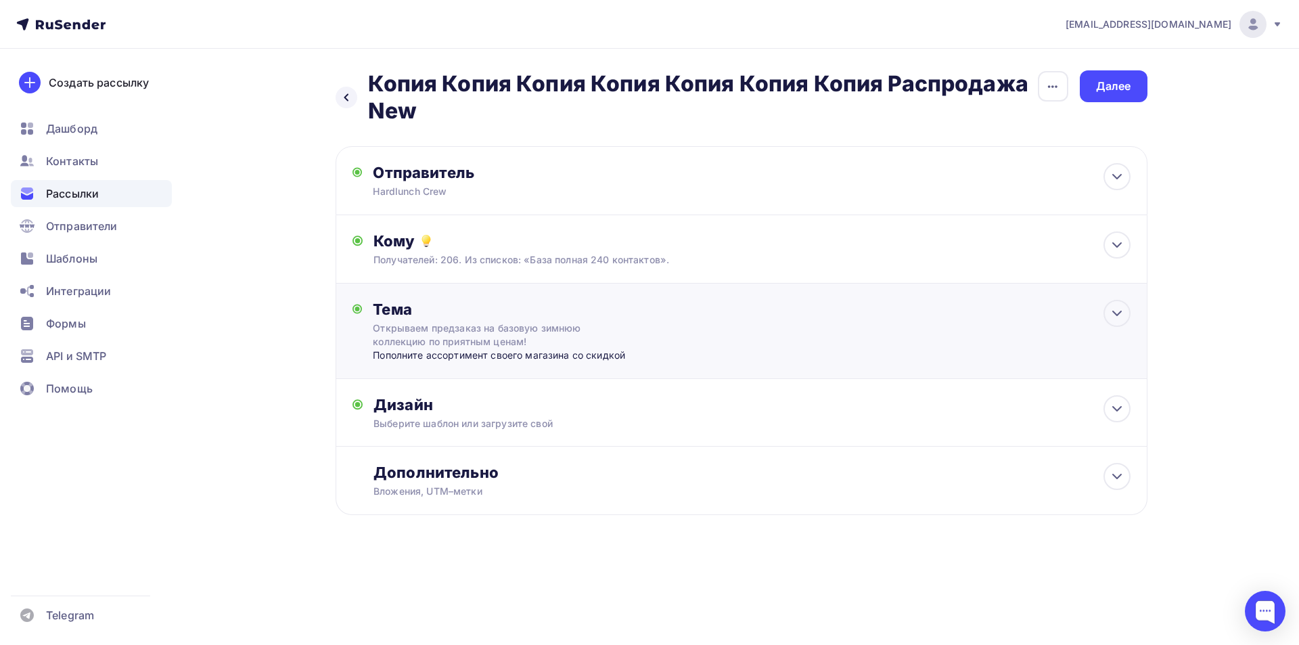
click at [617, 326] on div "Тема Открываем предзаказ на базовую зимнюю коллекцию по приятным ценам! Пополни…" at bounding box center [506, 331] width 267 height 62
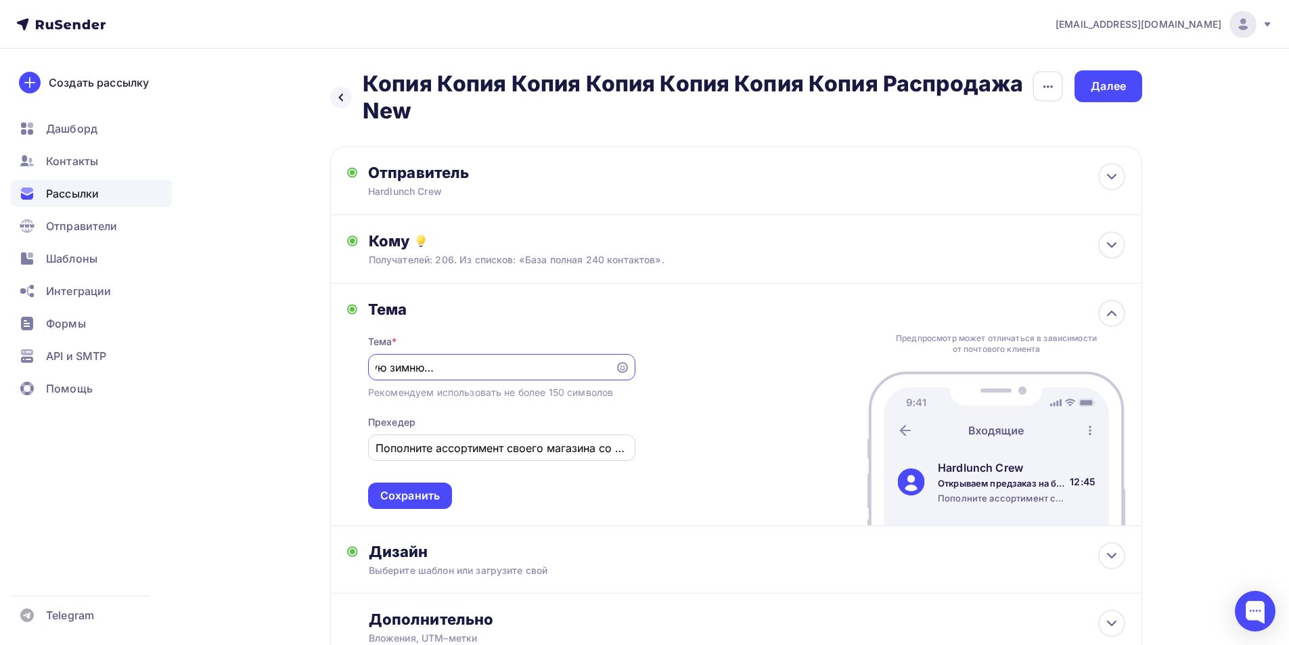
click at [488, 457] on div "Пополните ассортимент своего магазина со скидкой" at bounding box center [501, 447] width 267 height 26
click at [490, 449] on input "Пополните ассортимент своего магазина со скидкой" at bounding box center [501, 448] width 252 height 16
click at [490, 445] on input "Пополните ассортимент своего магазина со скидкой" at bounding box center [501, 448] width 252 height 16
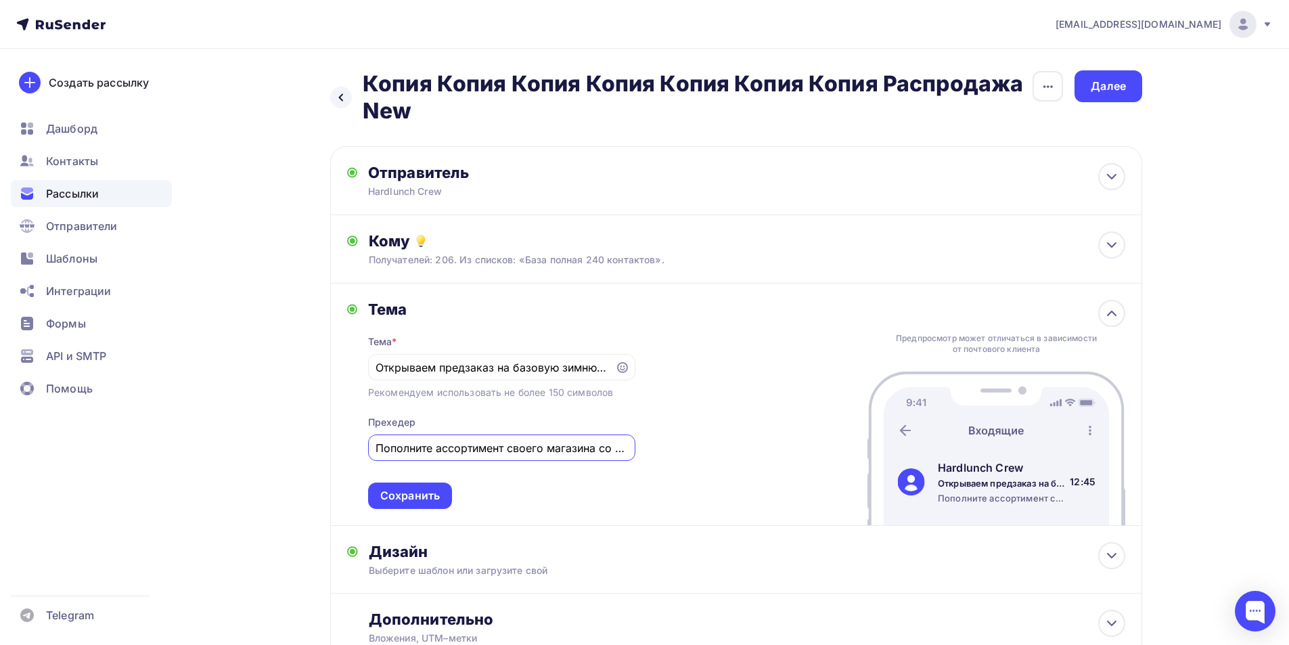
click at [490, 445] on input "Пополните ассортимент своего магазина со скидкой" at bounding box center [501, 448] width 252 height 16
type input "С"
type input "Актуальные позиции в трендовых цветах"
click at [429, 487] on div "Сохранить" at bounding box center [410, 495] width 84 height 26
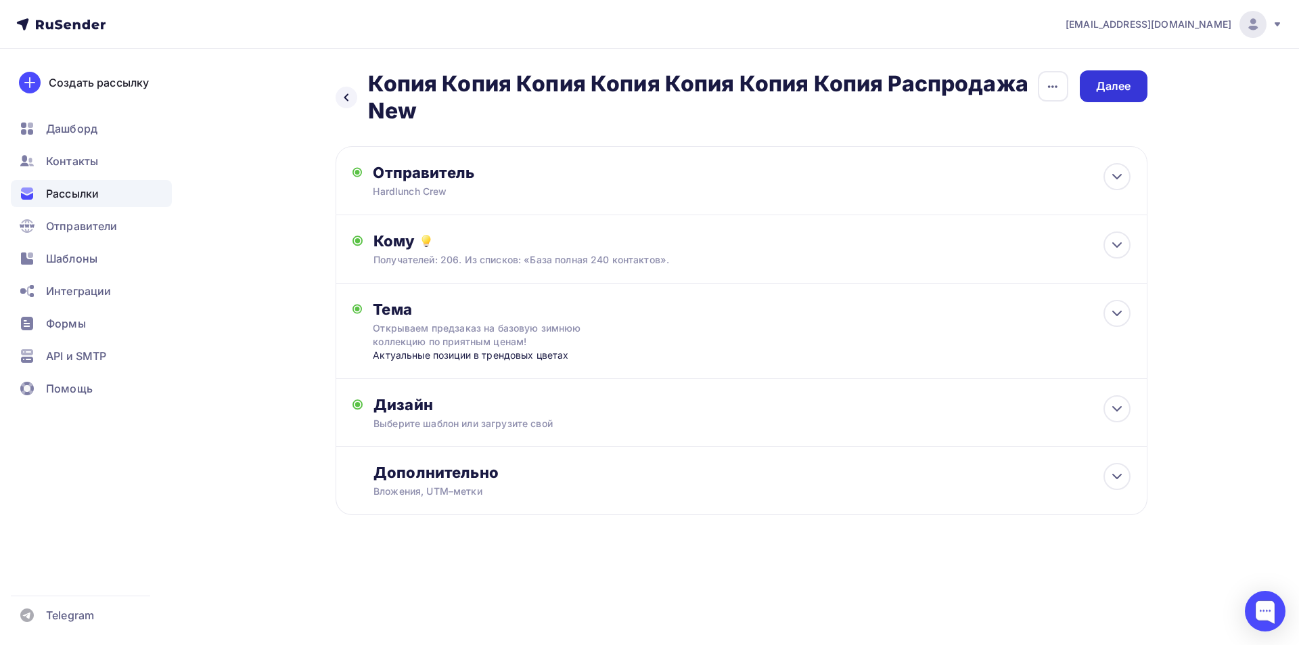
click at [1112, 78] on div "Далее" at bounding box center [1113, 86] width 35 height 16
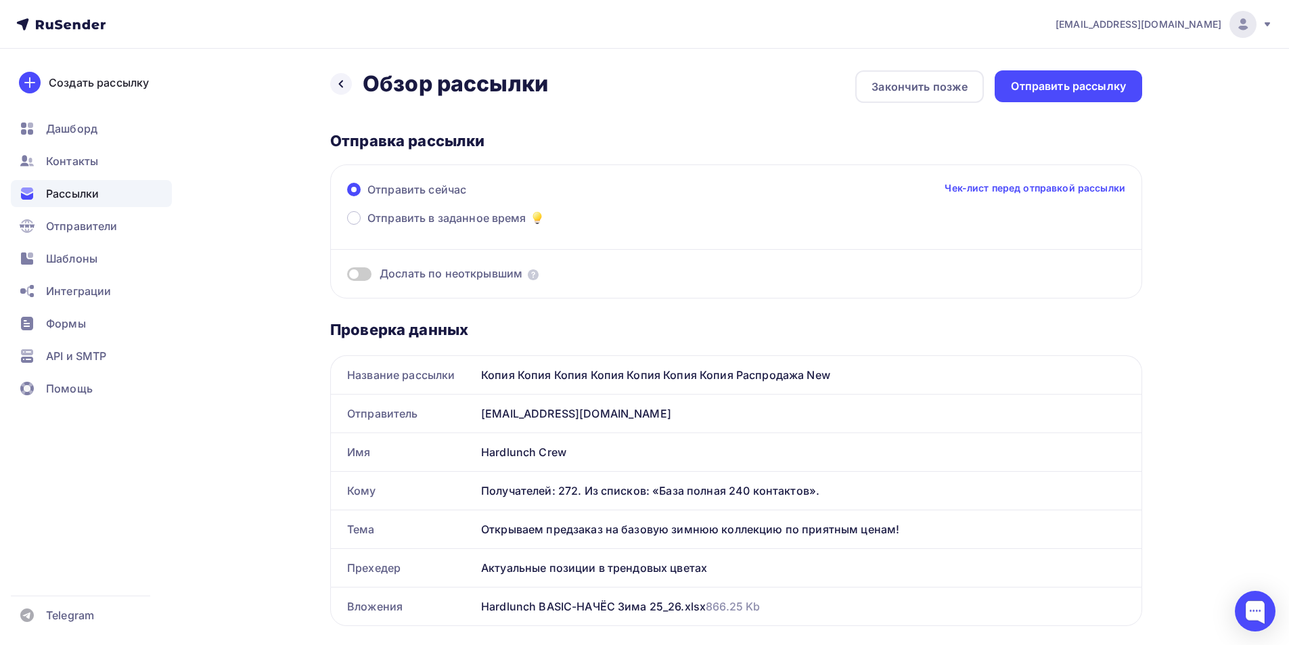
click at [359, 273] on span at bounding box center [359, 274] width 24 height 14
click at [347, 276] on input "checkbox" at bounding box center [347, 276] width 0 height 0
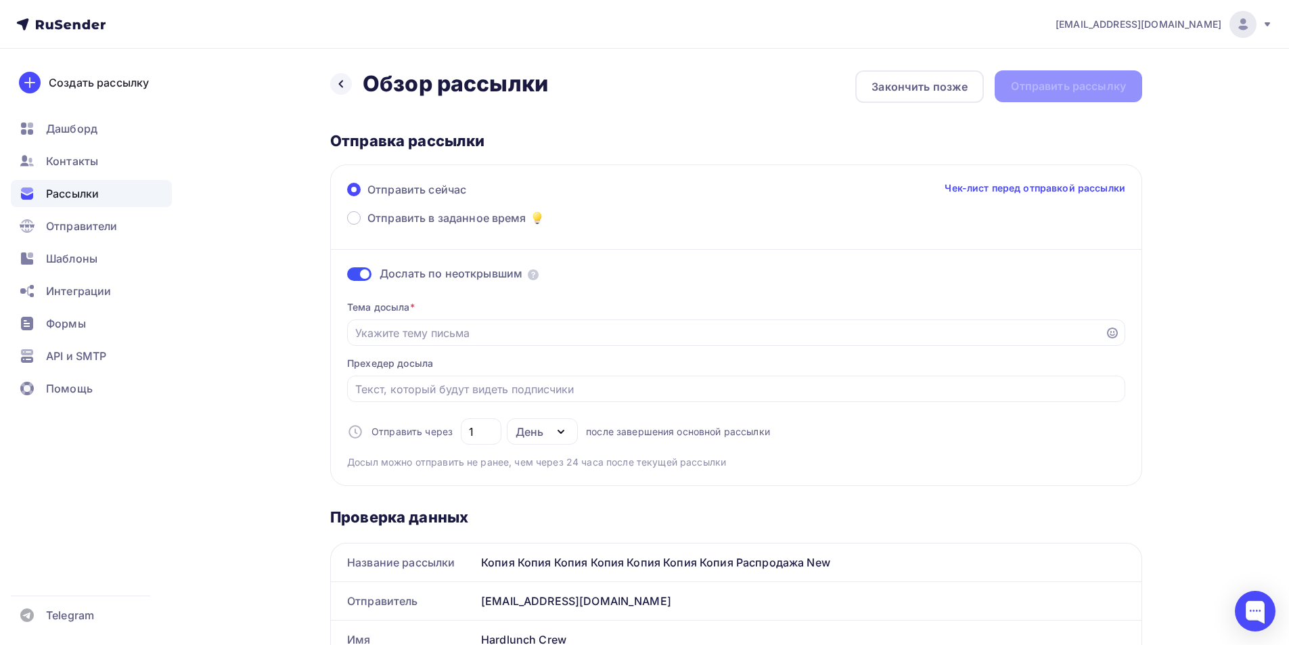
click at [367, 279] on span at bounding box center [359, 274] width 24 height 14
click at [347, 276] on input "checkbox" at bounding box center [347, 276] width 0 height 0
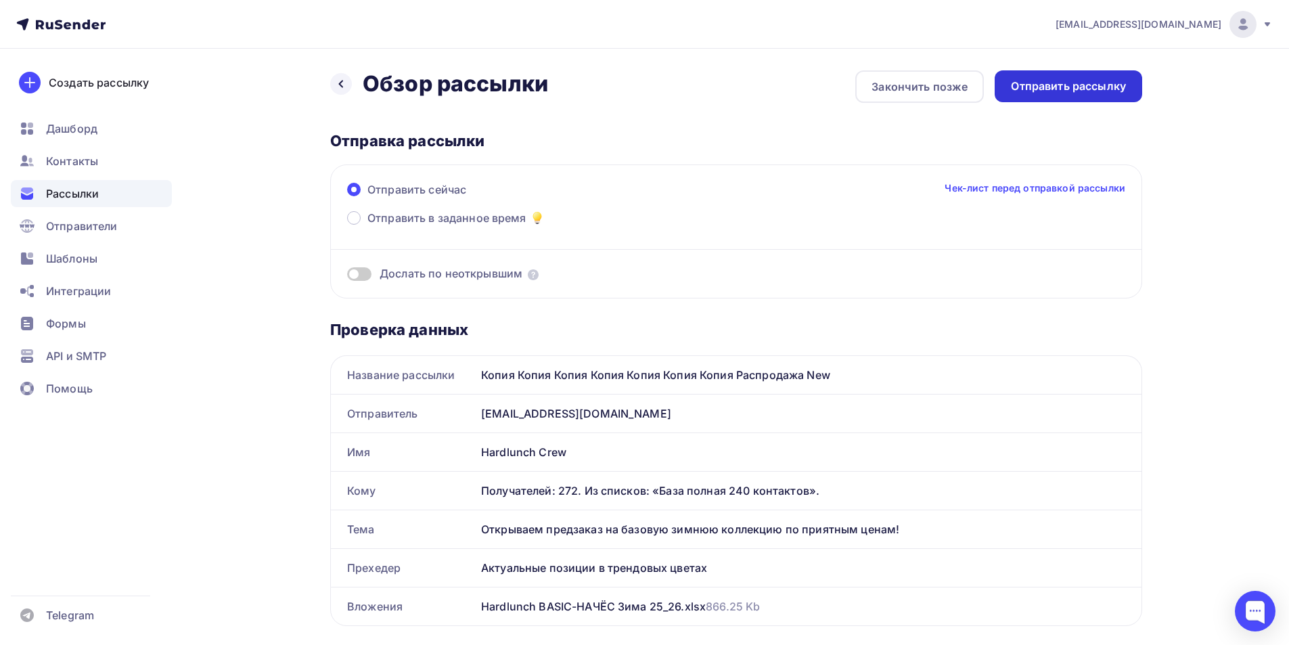
click at [1055, 93] on div "Отправить рассылку" at bounding box center [1068, 86] width 115 height 16
